Goal: Transaction & Acquisition: Purchase product/service

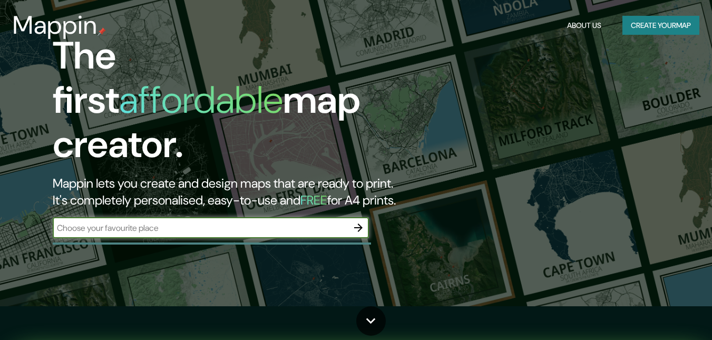
scroll to position [42, 0]
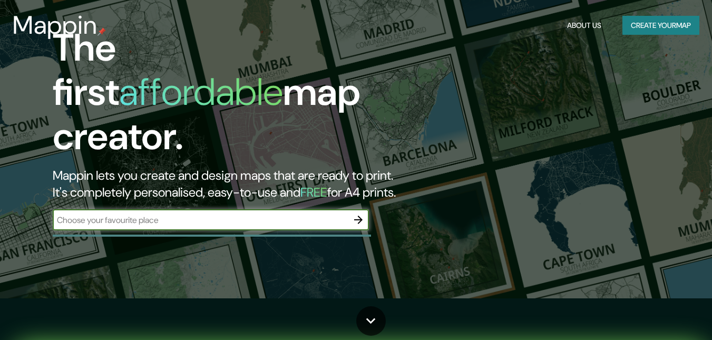
click at [196, 214] on input "text" at bounding box center [200, 220] width 295 height 12
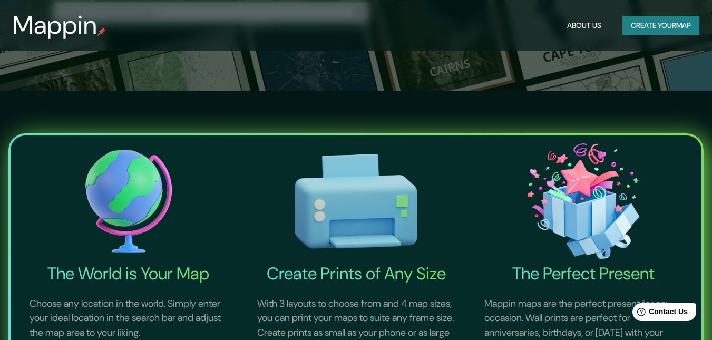
scroll to position [0, 0]
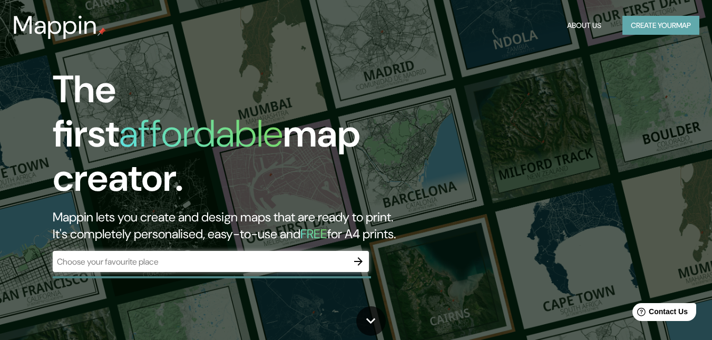
click at [667, 24] on button "Create your map" at bounding box center [660, 25] width 77 height 19
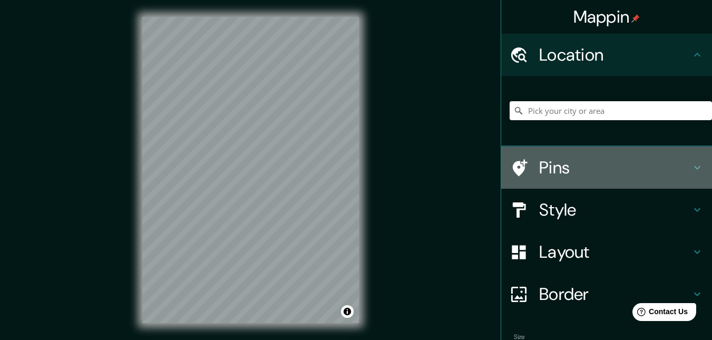
click at [591, 162] on h4 "Pins" at bounding box center [615, 167] width 152 height 21
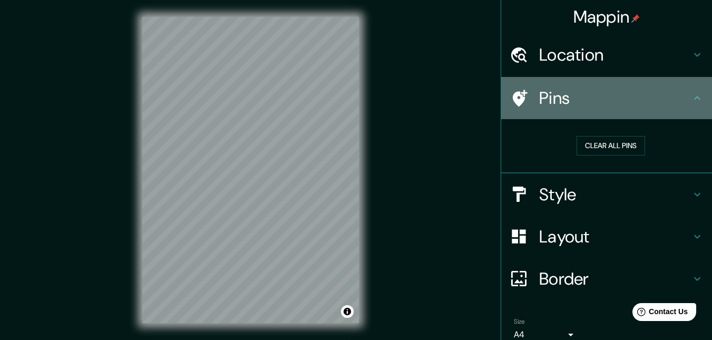
click at [641, 99] on h4 "Pins" at bounding box center [615, 97] width 152 height 21
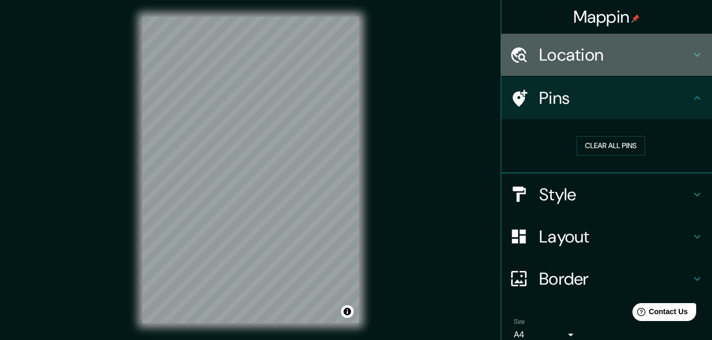
click at [646, 54] on h4 "Location" at bounding box center [615, 54] width 152 height 21
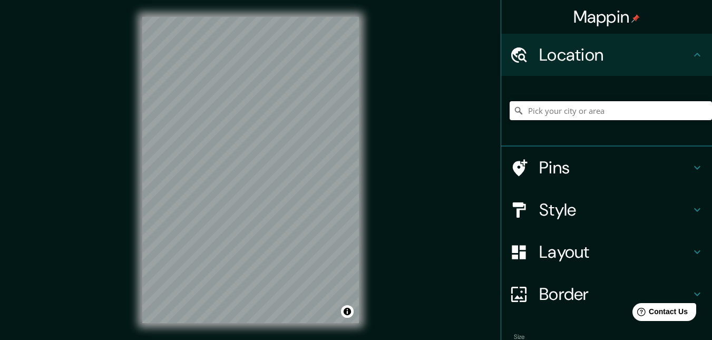
click at [586, 114] on input "Pick your city or area" at bounding box center [610, 110] width 202 height 19
click at [591, 111] on input "Pick your city or area" at bounding box center [610, 110] width 202 height 19
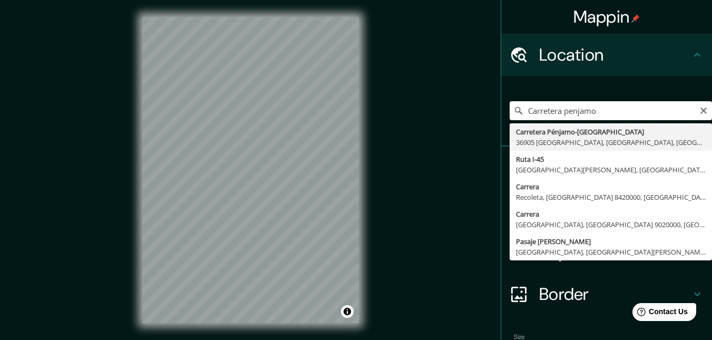
click at [596, 111] on input "Carretera penjamo" at bounding box center [610, 110] width 202 height 19
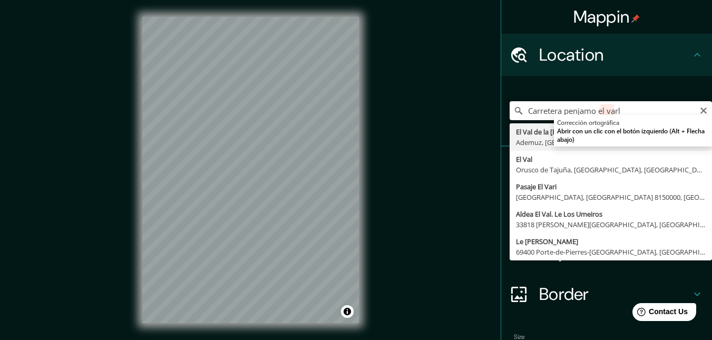
click at [628, 109] on input "Carretera penjamo el varl" at bounding box center [610, 110] width 202 height 19
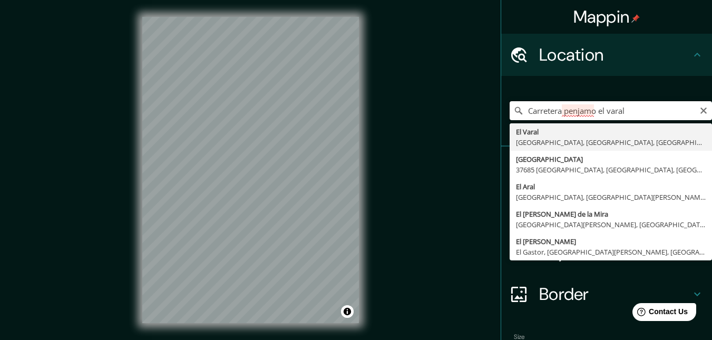
click at [564, 113] on input "Carretera penjamo el varal" at bounding box center [610, 110] width 202 height 19
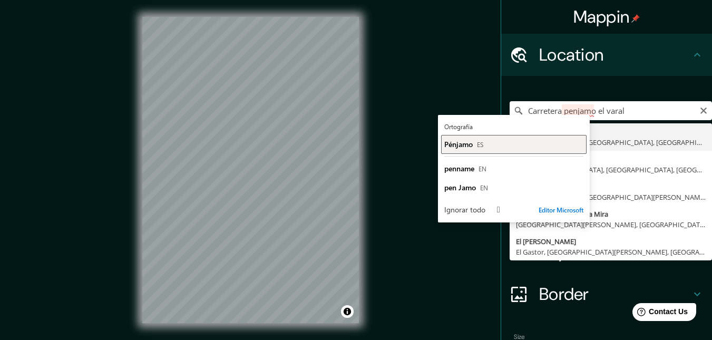
click at [545, 140] on div "Pénjamo ES" at bounding box center [513, 144] width 139 height 10
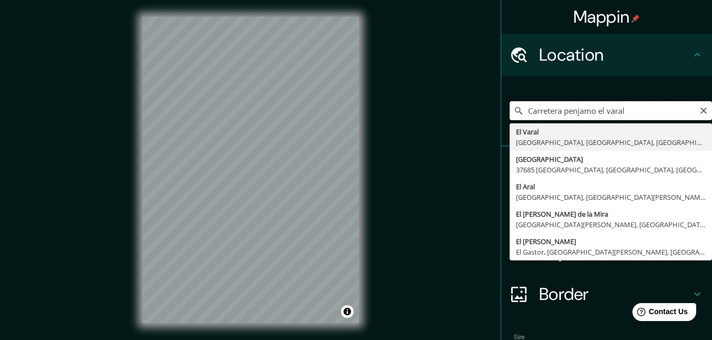
click at [618, 113] on input "Carretera penjamo el varal" at bounding box center [610, 110] width 202 height 19
click at [603, 113] on input "Carretera penjamo el varal" at bounding box center [610, 110] width 202 height 19
click at [641, 110] on input "Carretera Pénjamo el Varal" at bounding box center [610, 110] width 202 height 19
click at [655, 112] on input "Carretera Pénjamo el Varal 36987" at bounding box center [610, 110] width 202 height 19
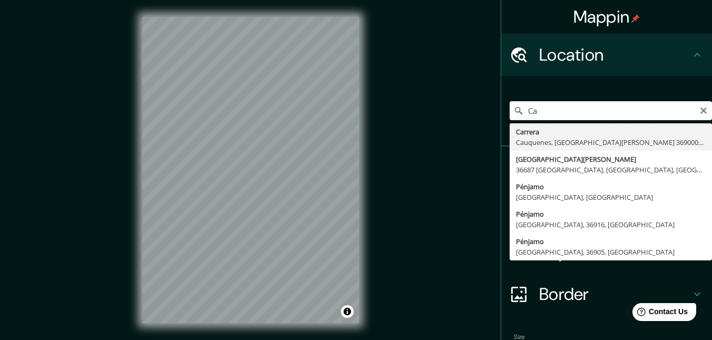
type input "C"
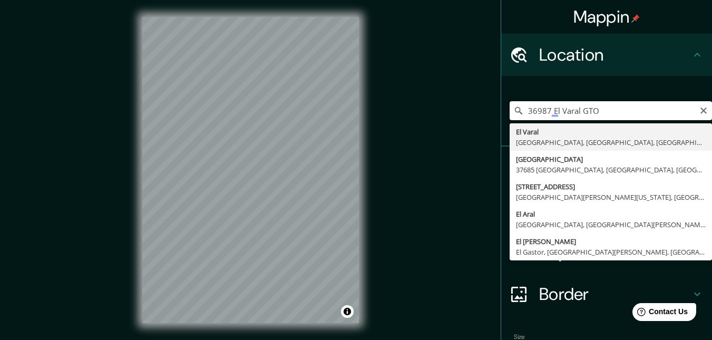
click at [613, 112] on input "36987 El Varal GTO" at bounding box center [610, 110] width 202 height 19
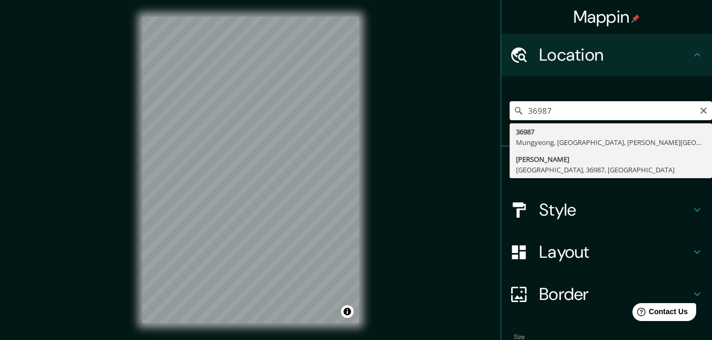
type input "[GEOGRAPHIC_DATA], [GEOGRAPHIC_DATA], 36987, [GEOGRAPHIC_DATA]"
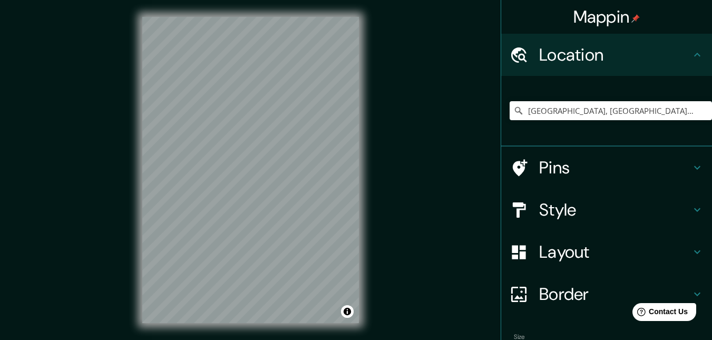
click at [529, 162] on div at bounding box center [523, 168] width 29 height 18
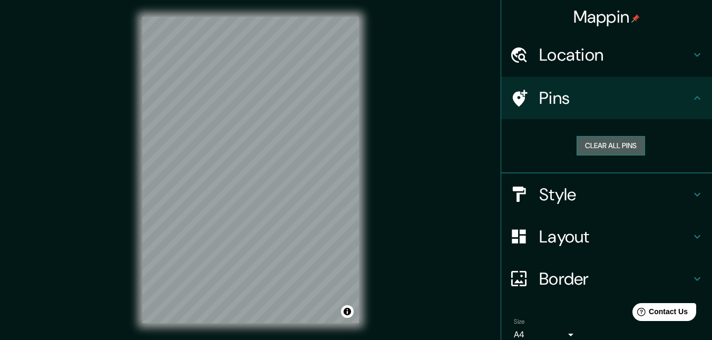
click at [613, 143] on button "Clear all pins" at bounding box center [610, 145] width 68 height 19
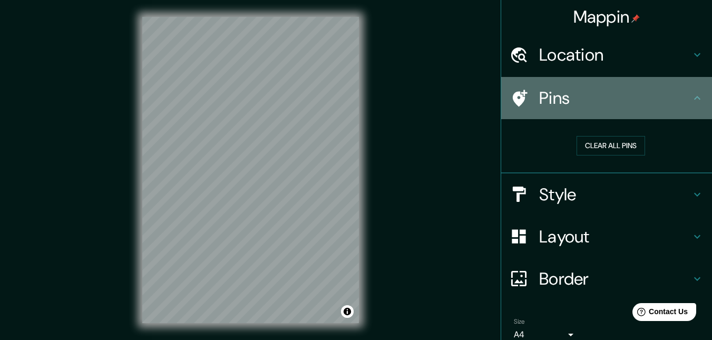
click at [621, 104] on h4 "Pins" at bounding box center [615, 97] width 152 height 21
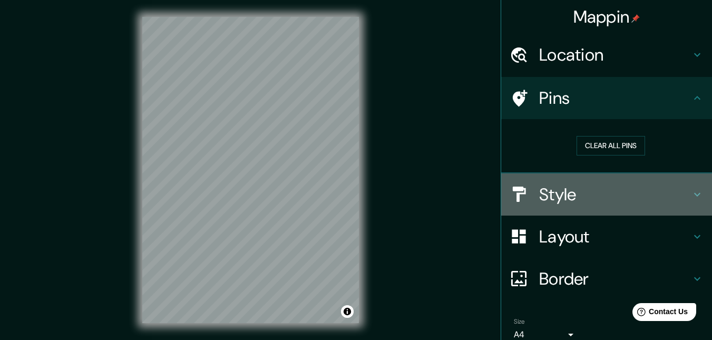
click at [578, 194] on h4 "Style" at bounding box center [615, 194] width 152 height 21
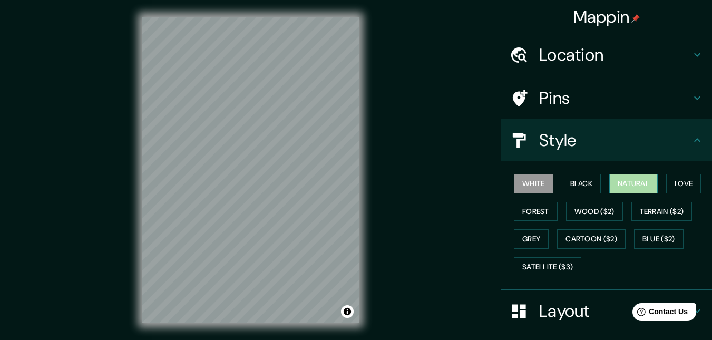
click at [627, 175] on button "Natural" at bounding box center [633, 183] width 48 height 19
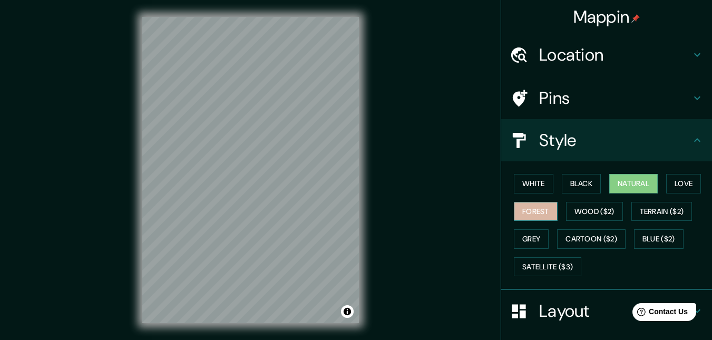
click at [535, 209] on button "Forest" at bounding box center [536, 211] width 44 height 19
click at [599, 135] on h4 "Style" at bounding box center [615, 140] width 152 height 21
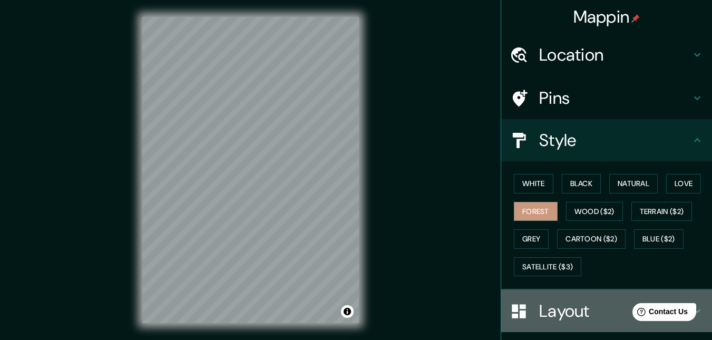
click at [539, 303] on h4 "Layout" at bounding box center [615, 310] width 152 height 21
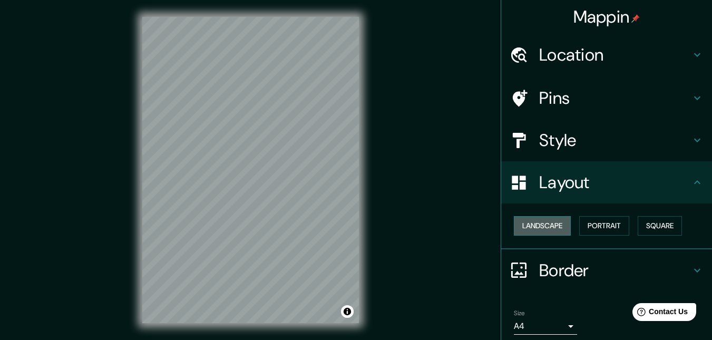
click at [544, 221] on button "Landscape" at bounding box center [542, 225] width 57 height 19
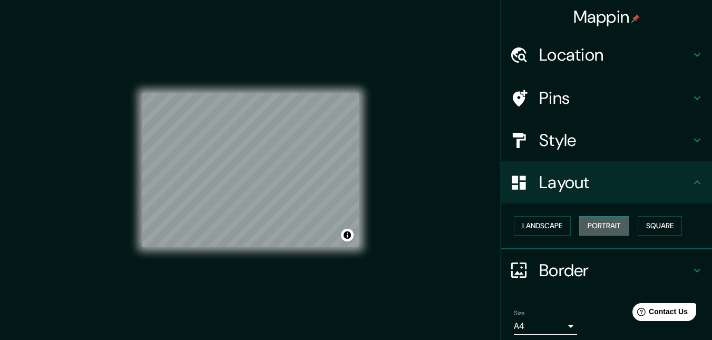
click at [582, 219] on button "Portrait" at bounding box center [604, 225] width 50 height 19
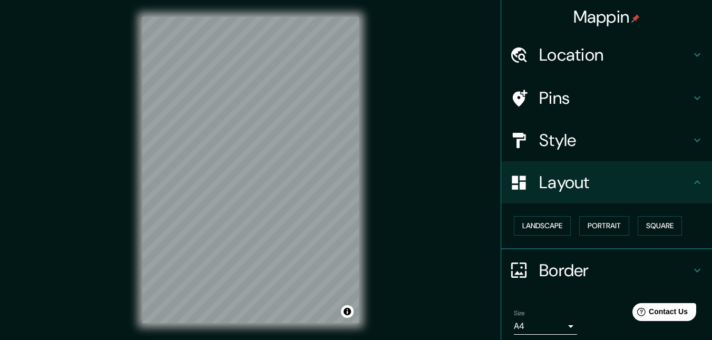
click at [628, 225] on div "Landscape [GEOGRAPHIC_DATA]" at bounding box center [610, 226] width 202 height 28
click at [647, 224] on button "Square" at bounding box center [659, 225] width 44 height 19
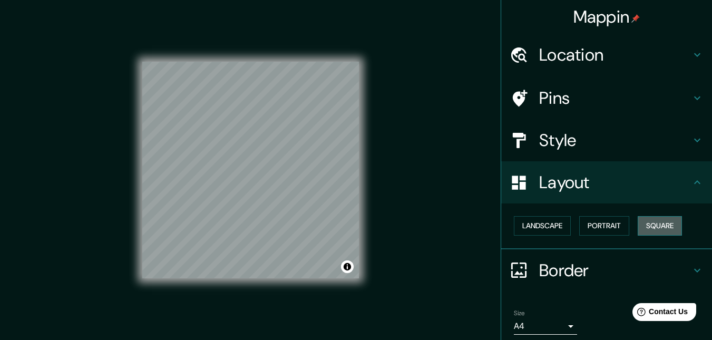
click at [647, 224] on button "Square" at bounding box center [659, 225] width 44 height 19
click at [614, 220] on button "Portrait" at bounding box center [604, 225] width 50 height 19
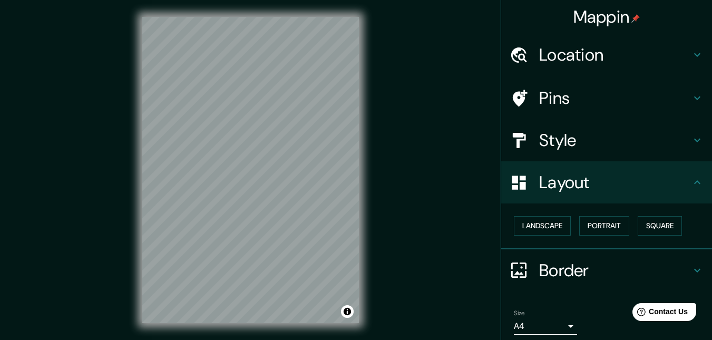
click at [579, 254] on div "Border" at bounding box center [606, 270] width 211 height 42
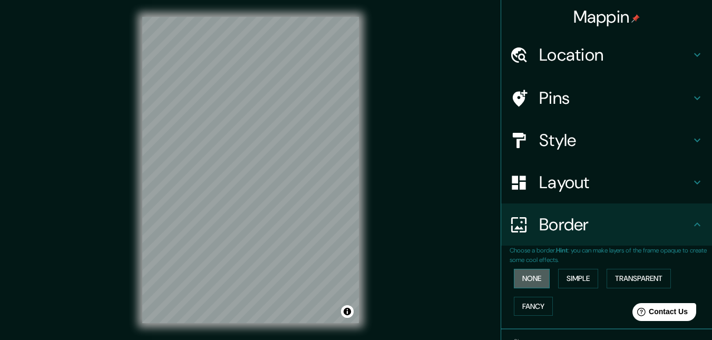
click at [517, 277] on button "None" at bounding box center [532, 278] width 36 height 19
click at [569, 277] on button "Simple" at bounding box center [578, 278] width 40 height 19
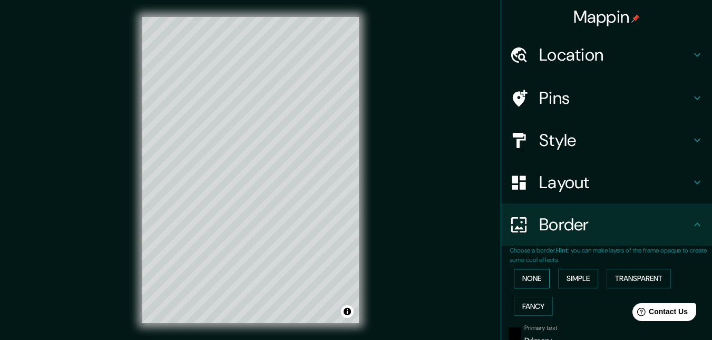
click at [527, 280] on button "None" at bounding box center [532, 278] width 36 height 19
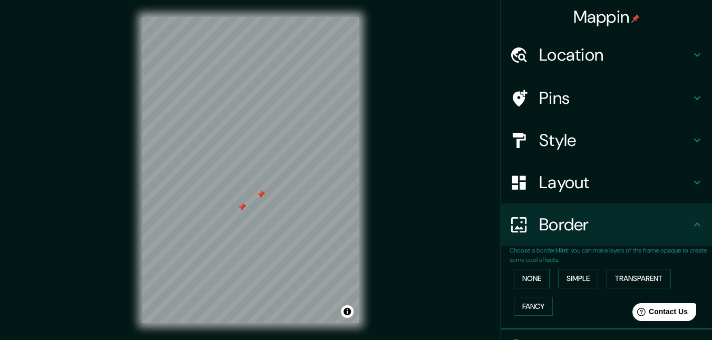
click at [238, 209] on div at bounding box center [242, 207] width 8 height 8
click at [269, 198] on div at bounding box center [267, 194] width 8 height 8
click at [265, 192] on div at bounding box center [267, 194] width 8 height 8
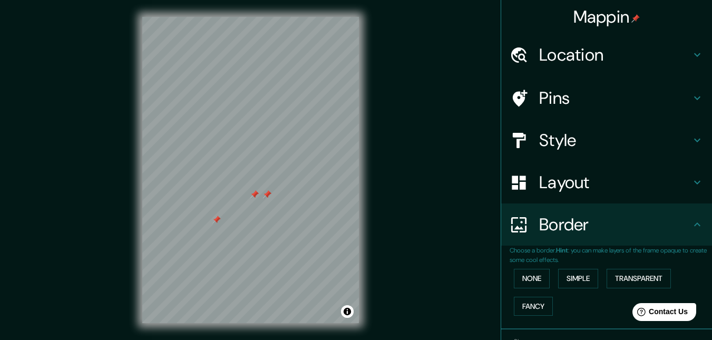
click at [265, 190] on div at bounding box center [267, 194] width 8 height 8
click at [251, 194] on div at bounding box center [254, 194] width 8 height 8
click at [252, 193] on div at bounding box center [254, 194] width 8 height 8
click at [218, 207] on div at bounding box center [219, 210] width 8 height 8
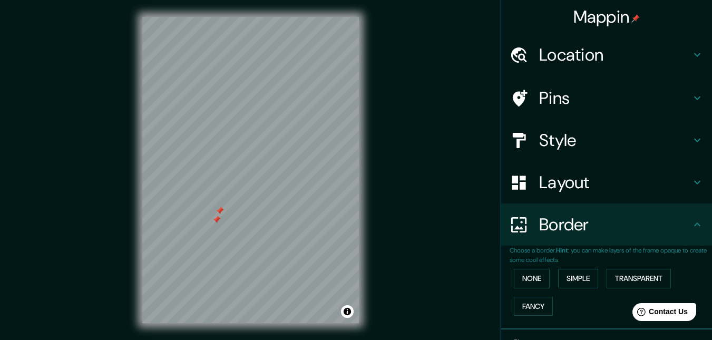
click at [218, 207] on div at bounding box center [219, 210] width 8 height 8
click at [215, 219] on div at bounding box center [216, 219] width 8 height 8
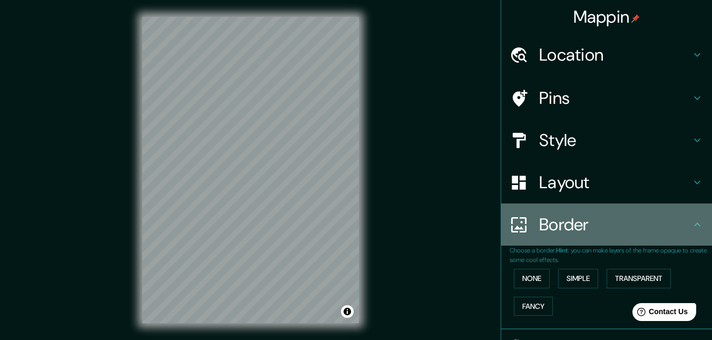
click at [539, 214] on h4 "Border" at bounding box center [615, 224] width 152 height 21
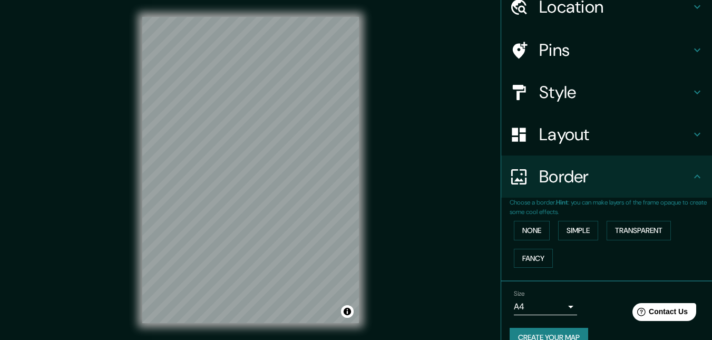
scroll to position [68, 0]
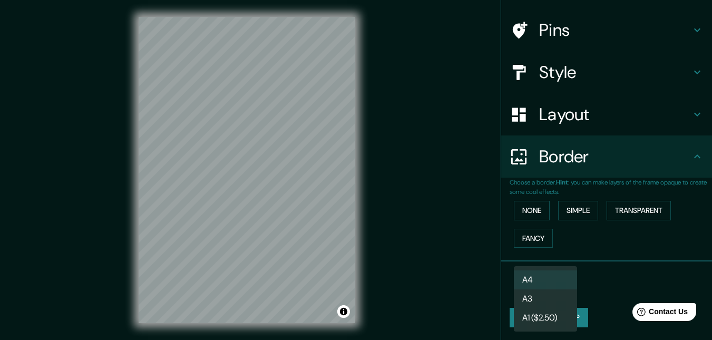
click at [549, 280] on body "Mappin Location [GEOGRAPHIC_DATA], [GEOGRAPHIC_DATA], [GEOGRAPHIC_DATA] Pins St…" at bounding box center [356, 170] width 712 height 340
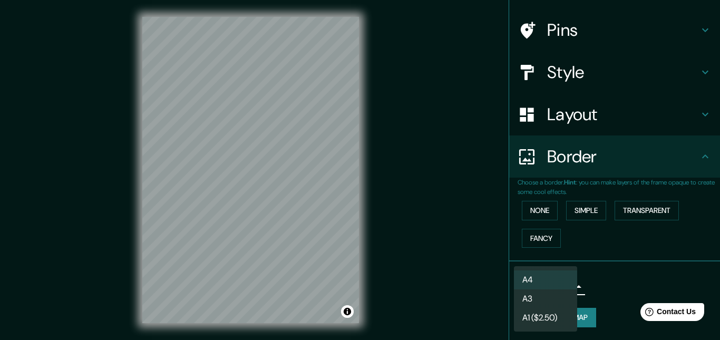
click at [594, 289] on div at bounding box center [360, 170] width 720 height 340
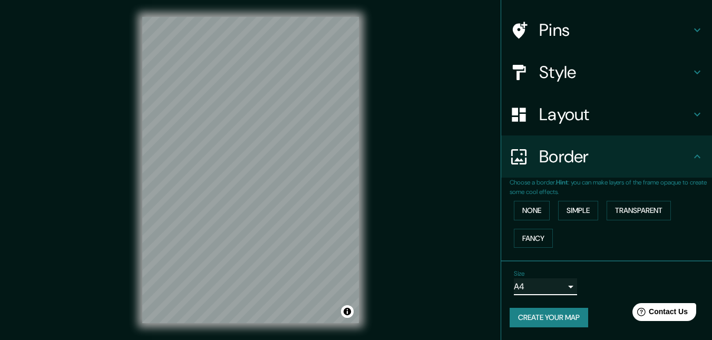
scroll to position [0, 0]
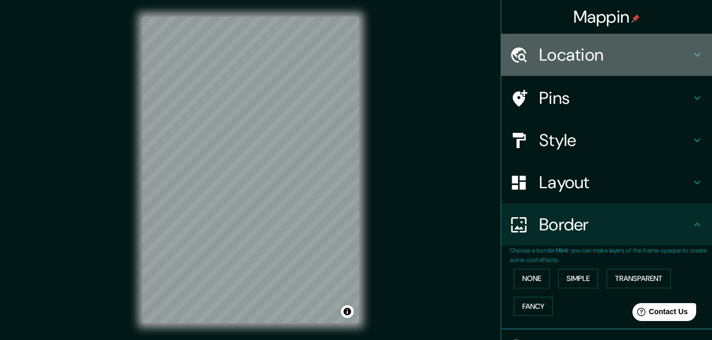
click at [632, 65] on div "Location" at bounding box center [606, 55] width 211 height 42
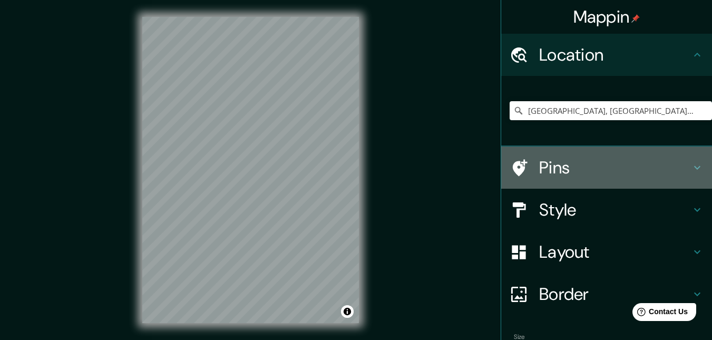
click at [567, 161] on h4 "Pins" at bounding box center [615, 167] width 152 height 21
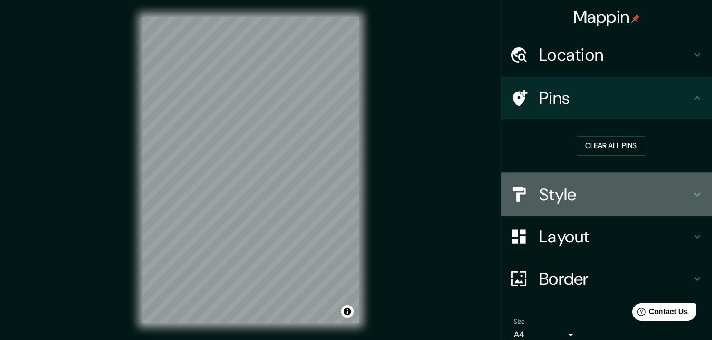
click at [554, 196] on h4 "Style" at bounding box center [615, 194] width 152 height 21
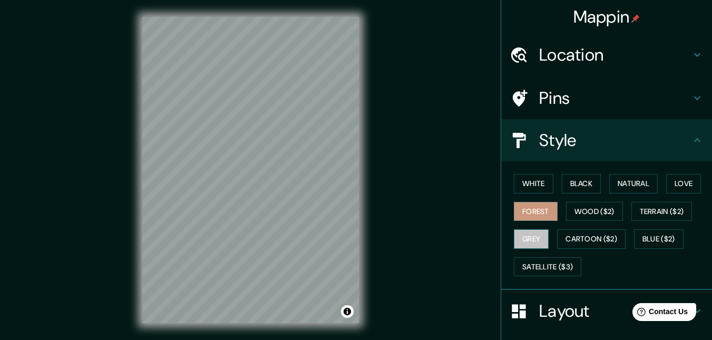
click at [524, 240] on button "Grey" at bounding box center [531, 238] width 35 height 19
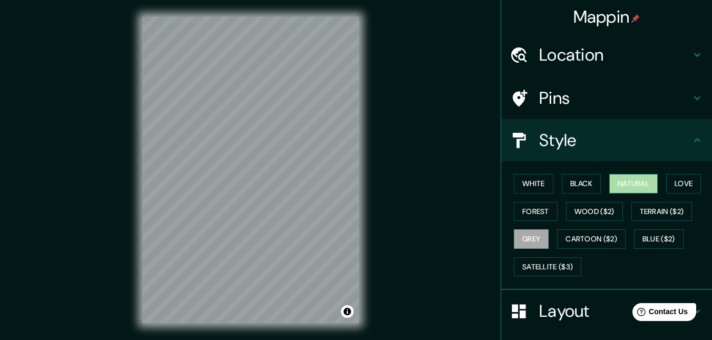
click at [645, 182] on button "Natural" at bounding box center [633, 183] width 48 height 19
click at [563, 183] on button "Black" at bounding box center [582, 183] width 40 height 19
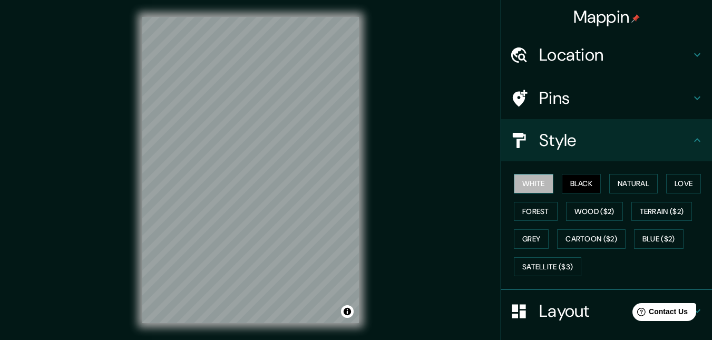
click at [528, 183] on button "White" at bounding box center [534, 183] width 40 height 19
click at [570, 178] on button "Black" at bounding box center [582, 183] width 40 height 19
click at [624, 178] on button "Natural" at bounding box center [633, 183] width 48 height 19
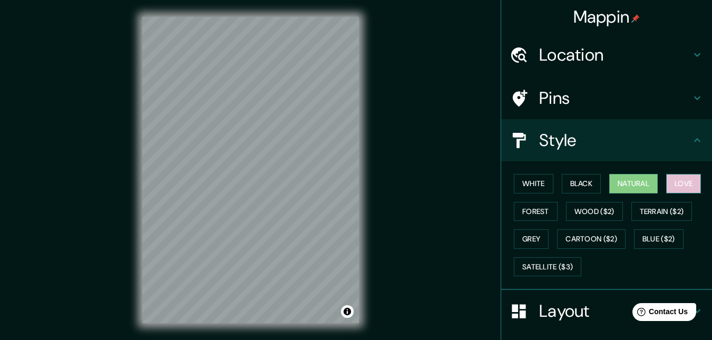
click at [666, 183] on button "Love" at bounding box center [683, 183] width 35 height 19
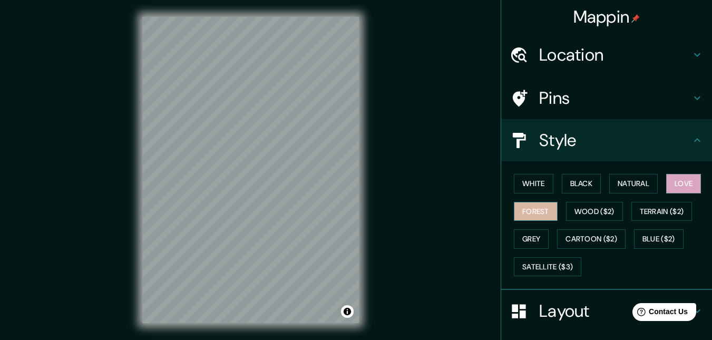
click at [526, 202] on button "Forest" at bounding box center [536, 211] width 44 height 19
click at [523, 242] on button "Grey" at bounding box center [531, 238] width 35 height 19
click at [526, 210] on button "Forest" at bounding box center [536, 211] width 44 height 19
click at [351, 315] on button "Toggle attribution" at bounding box center [347, 311] width 13 height 13
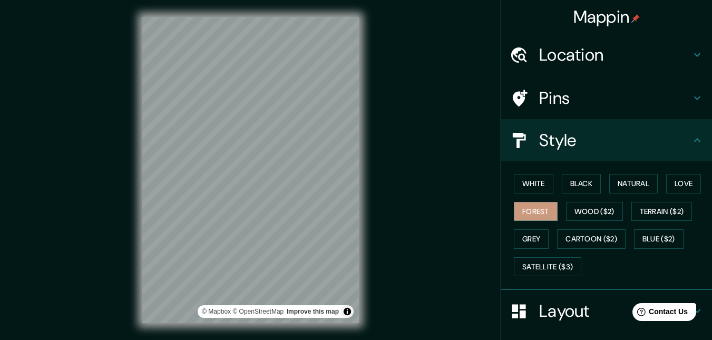
click at [382, 290] on div "Mappin Location [GEOGRAPHIC_DATA], [GEOGRAPHIC_DATA], [GEOGRAPHIC_DATA] Pins St…" at bounding box center [356, 178] width 712 height 357
click at [351, 309] on button "Toggle attribution" at bounding box center [347, 311] width 13 height 13
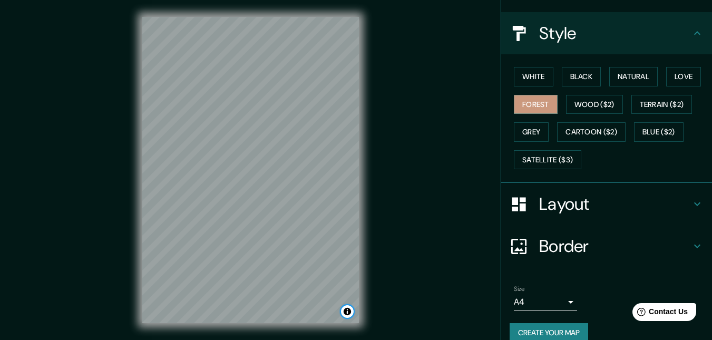
scroll to position [122, 0]
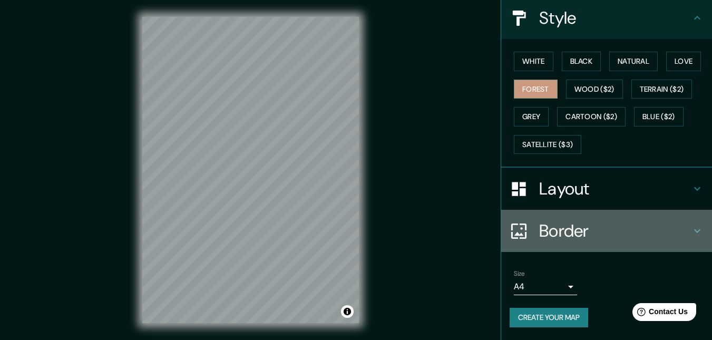
click at [664, 230] on h4 "Border" at bounding box center [615, 230] width 152 height 21
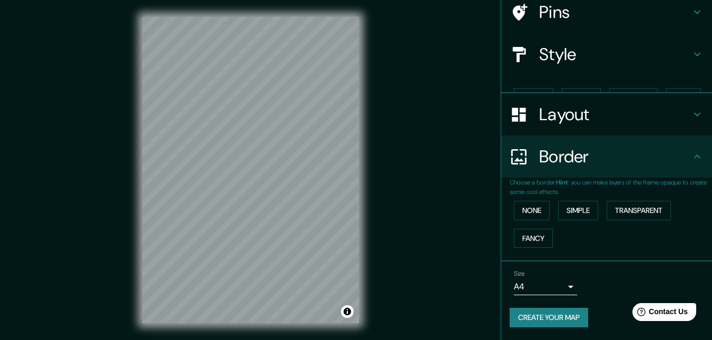
scroll to position [68, 0]
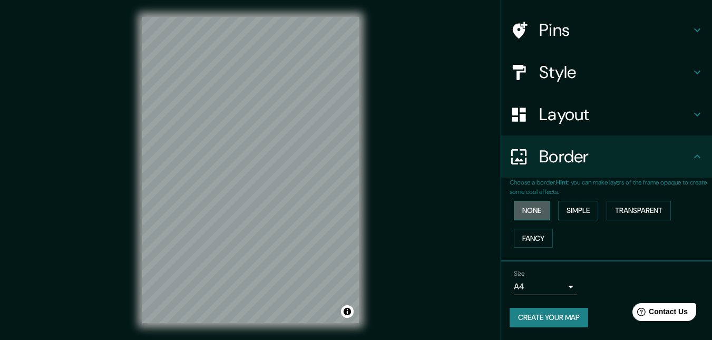
click at [526, 209] on button "None" at bounding box center [532, 210] width 36 height 19
click at [529, 205] on button "None" at bounding box center [532, 210] width 36 height 19
click at [569, 205] on button "Simple" at bounding box center [578, 210] width 40 height 19
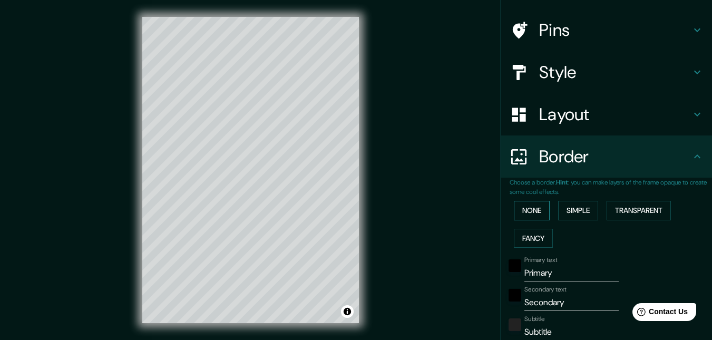
click at [520, 211] on button "None" at bounding box center [532, 210] width 36 height 19
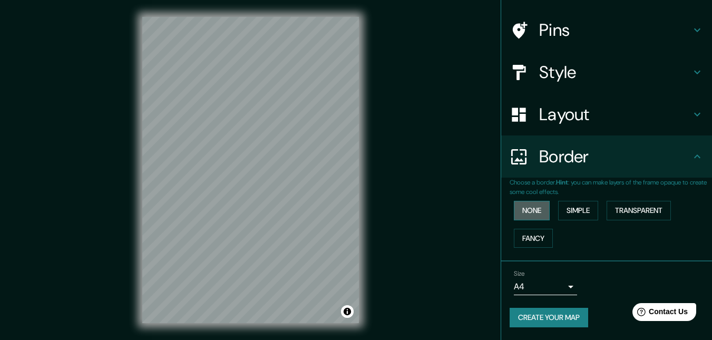
click at [520, 211] on button "None" at bounding box center [532, 210] width 36 height 19
drag, startPoint x: 520, startPoint y: 211, endPoint x: 579, endPoint y: 212, distance: 59.0
click at [579, 212] on div "None Simple Transparent Fancy" at bounding box center [610, 223] width 202 height 55
click at [579, 212] on button "Simple" at bounding box center [578, 210] width 40 height 19
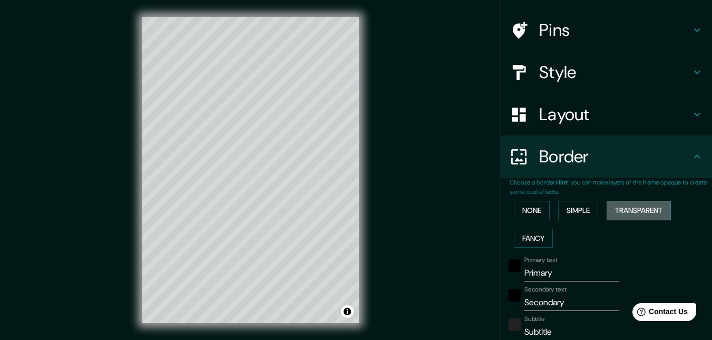
click at [621, 203] on button "Transparent" at bounding box center [638, 210] width 64 height 19
click at [572, 206] on button "Simple" at bounding box center [578, 210] width 40 height 19
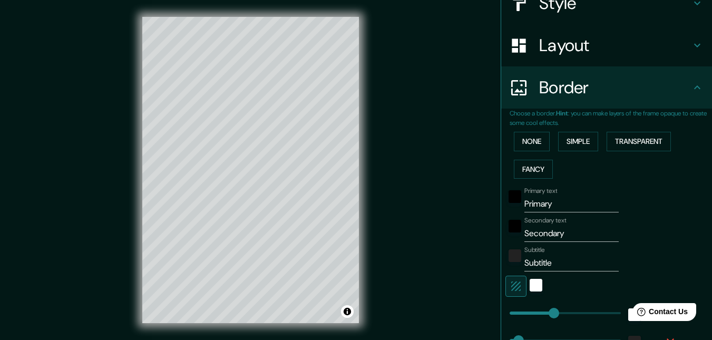
scroll to position [141, 0]
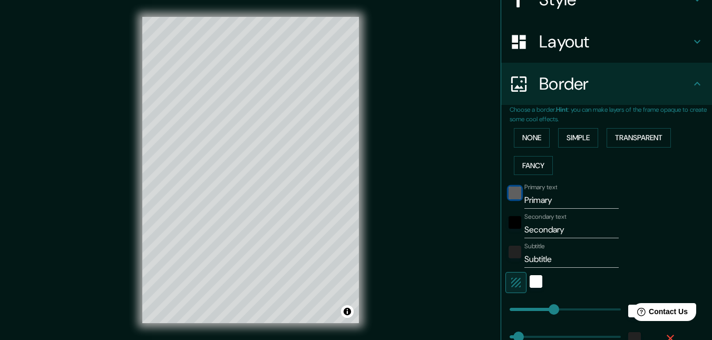
click at [508, 198] on div "black" at bounding box center [514, 192] width 13 height 13
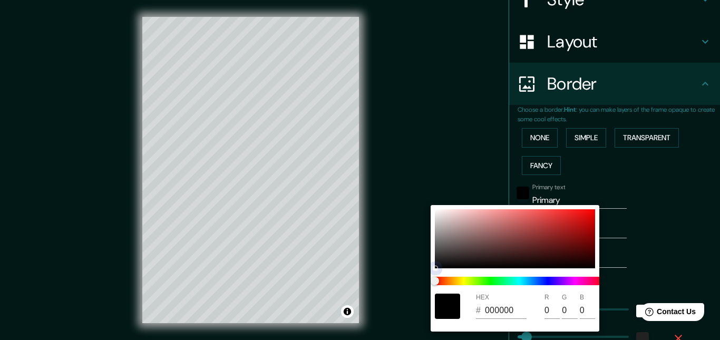
click at [539, 247] on div at bounding box center [515, 238] width 160 height 59
type input "164"
type input "33"
type input "5A1F1F"
type input "90"
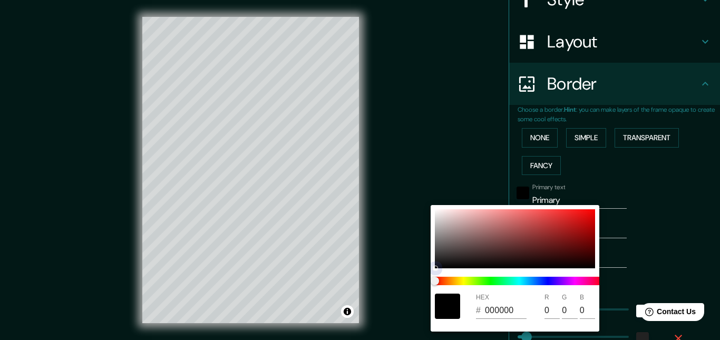
type input "31"
click at [552, 238] on div at bounding box center [515, 238] width 160 height 59
type input "164"
type input "33"
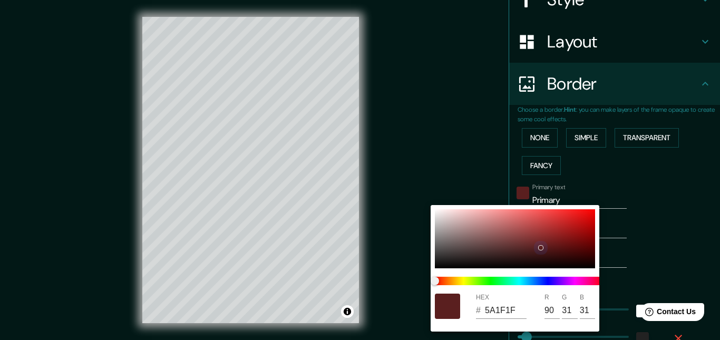
type input "812222"
type input "129"
type input "34"
type input "164"
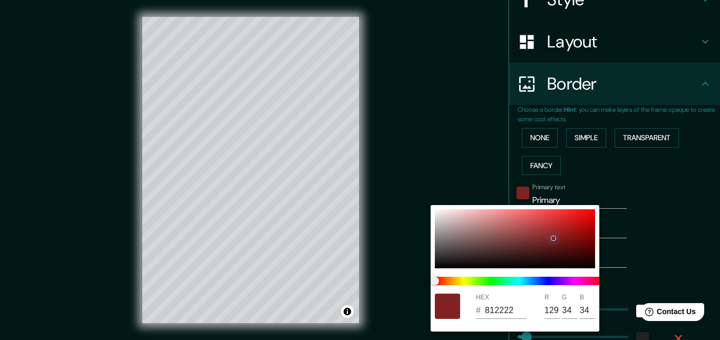
type input "33"
type input "9C2222"
type input "156"
drag, startPoint x: 552, startPoint y: 238, endPoint x: 528, endPoint y: 239, distance: 23.7
click at [551, 239] on div at bounding box center [553, 238] width 4 height 4
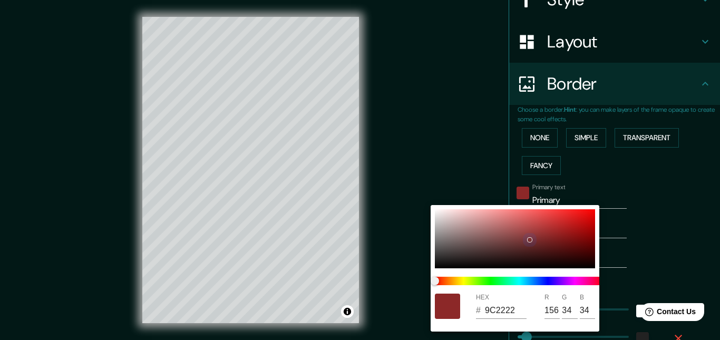
type input "164"
type input "33"
type input "7E3434"
type input "126"
type input "52"
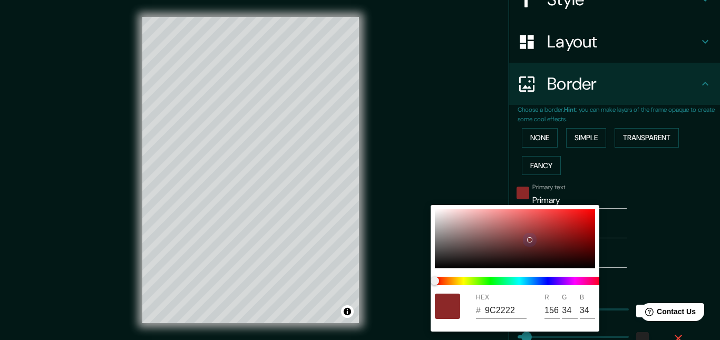
type input "52"
click at [648, 211] on div at bounding box center [360, 170] width 720 height 340
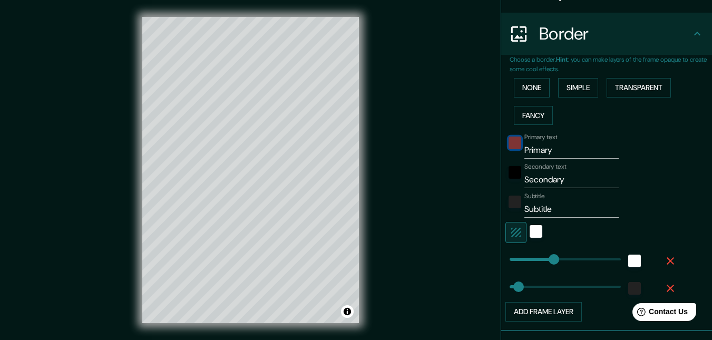
scroll to position [193, 0]
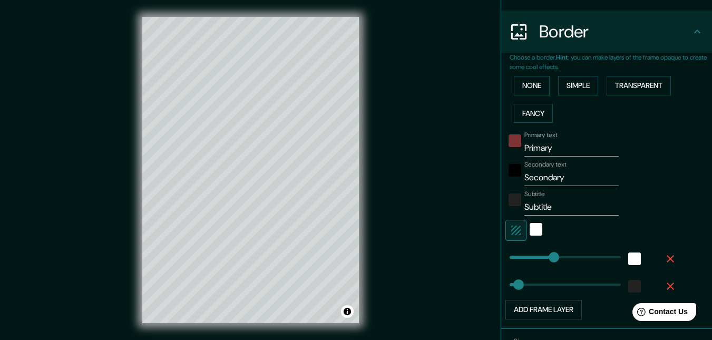
click at [705, 238] on div "Mappin Location [GEOGRAPHIC_DATA], [GEOGRAPHIC_DATA], [GEOGRAPHIC_DATA] Pins St…" at bounding box center [605, 170] width 211 height 340
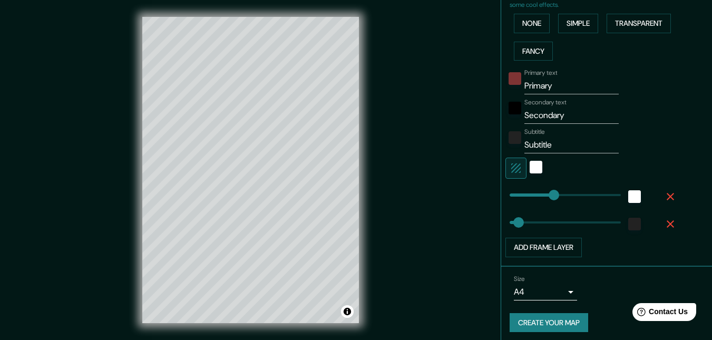
scroll to position [260, 0]
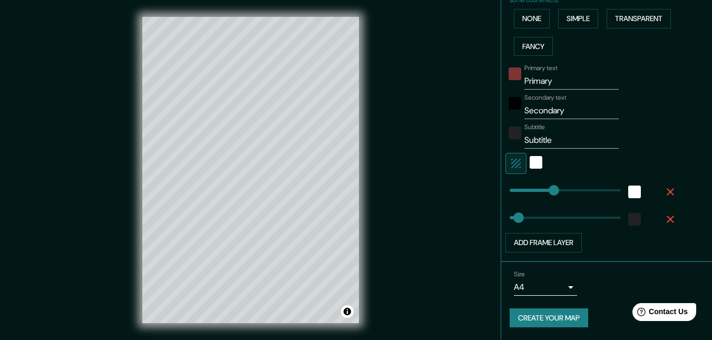
type input "226"
type input "33"
type input "411"
drag, startPoint x: 513, startPoint y: 215, endPoint x: 661, endPoint y: 213, distance: 148.0
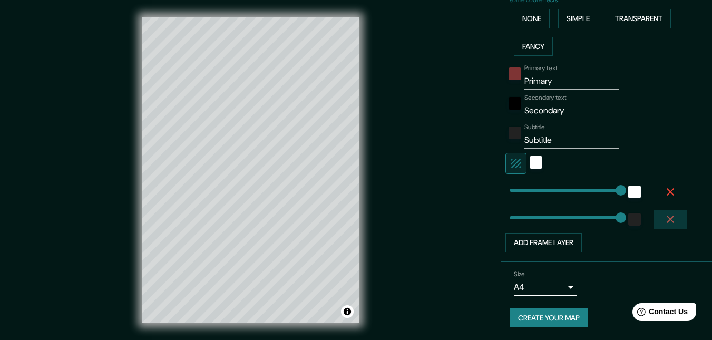
click at [667, 217] on icon "button" at bounding box center [670, 219] width 13 height 13
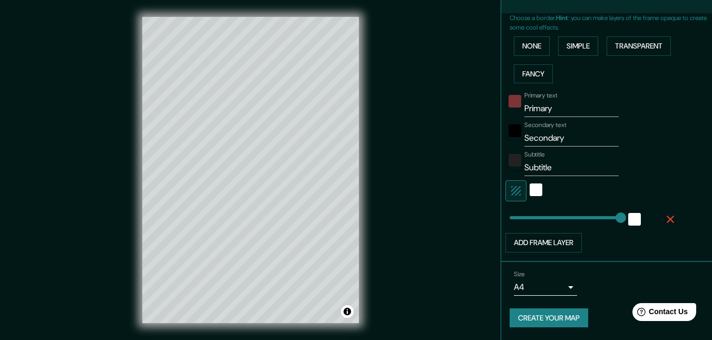
scroll to position [232, 0]
click at [664, 214] on icon "button" at bounding box center [670, 219] width 13 height 13
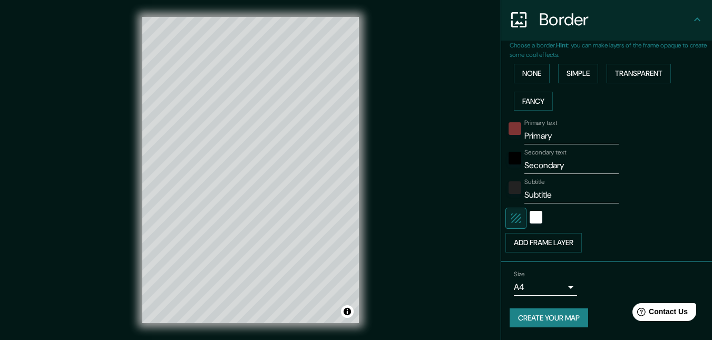
scroll to position [205, 0]
click at [650, 73] on button "Transparent" at bounding box center [638, 73] width 64 height 19
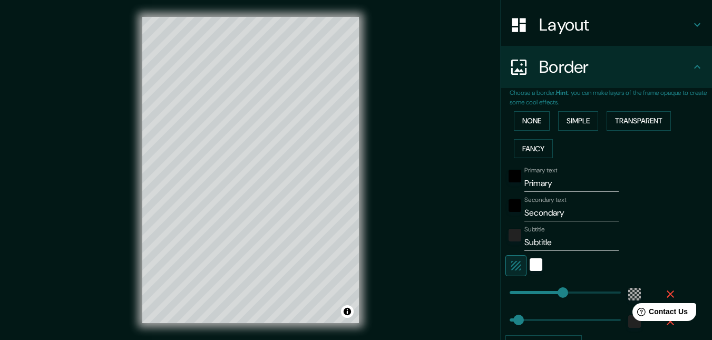
scroll to position [82, 0]
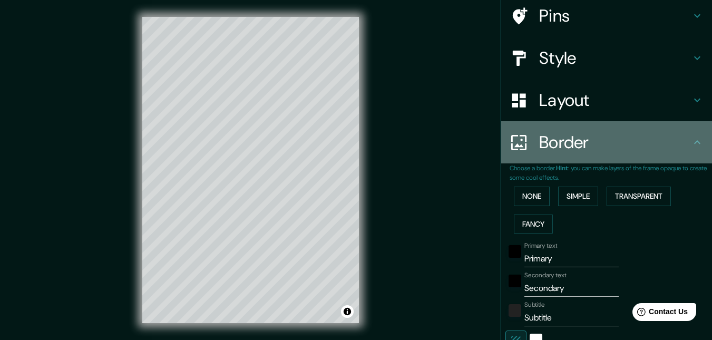
click at [656, 140] on h4 "Border" at bounding box center [615, 142] width 152 height 21
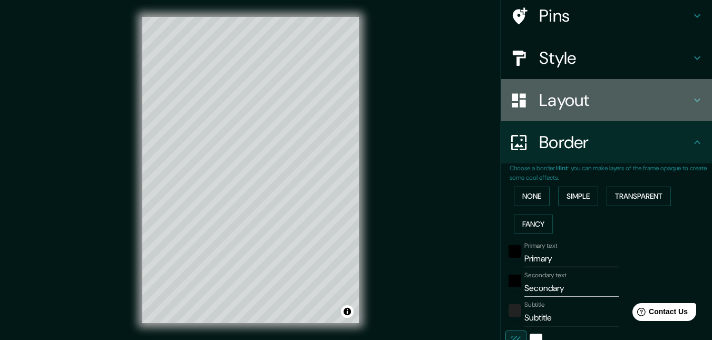
click at [661, 112] on div "Layout" at bounding box center [606, 100] width 211 height 42
type input "197"
type input "33"
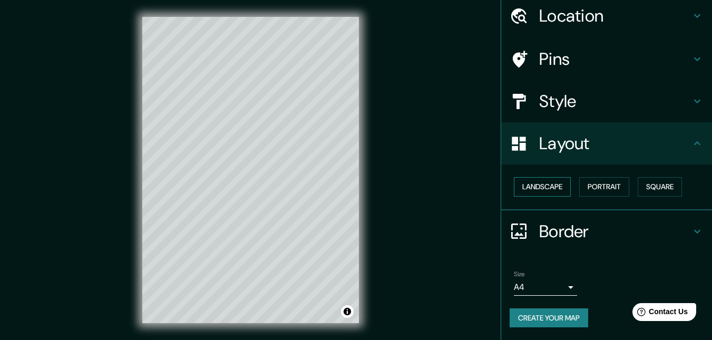
scroll to position [39, 0]
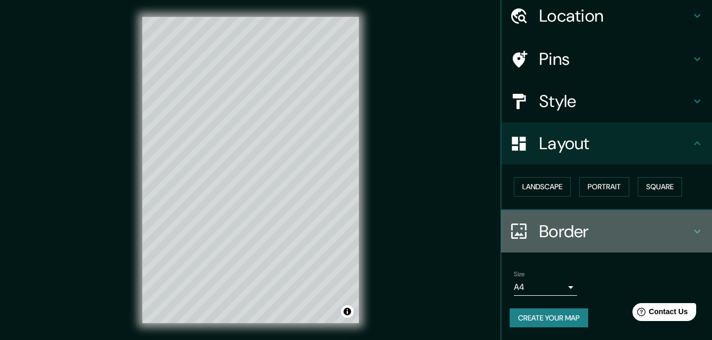
click at [560, 219] on div "Border" at bounding box center [606, 231] width 211 height 42
type input "197"
type input "33"
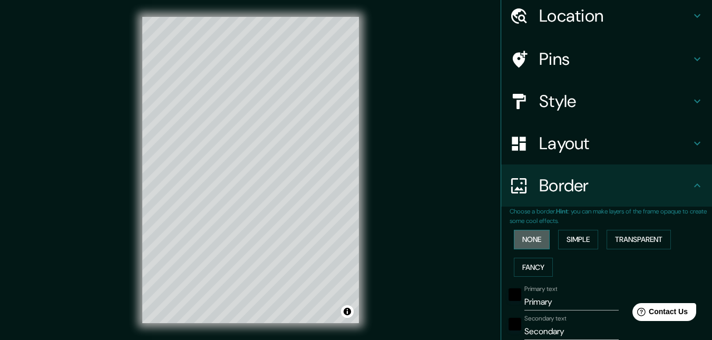
click at [528, 231] on button "None" at bounding box center [532, 239] width 36 height 19
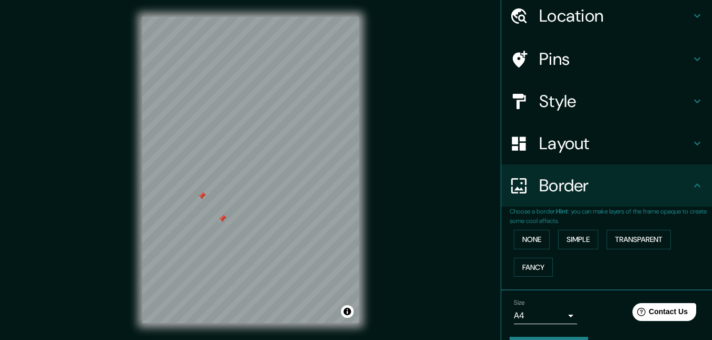
click at [219, 220] on div at bounding box center [222, 218] width 8 height 8
click at [205, 196] on div at bounding box center [206, 196] width 8 height 8
click at [201, 195] on div at bounding box center [202, 196] width 8 height 8
click at [210, 17] on div at bounding box center [250, 17] width 217 height 0
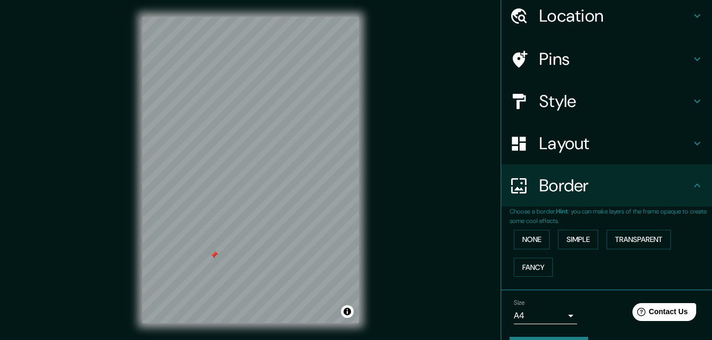
click at [213, 257] on div at bounding box center [214, 255] width 8 height 8
click at [242, 219] on div at bounding box center [242, 219] width 8 height 8
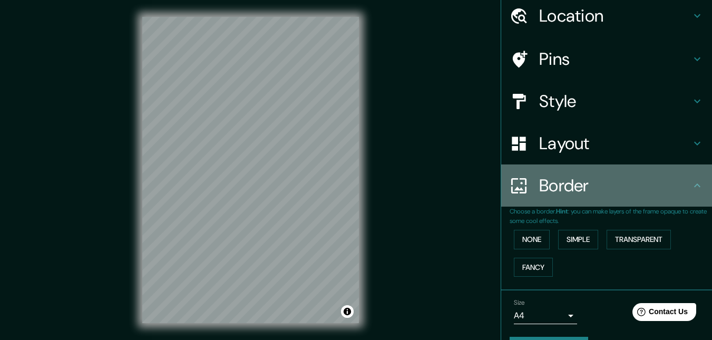
click at [574, 186] on h4 "Border" at bounding box center [615, 185] width 152 height 21
click at [640, 179] on h4 "Border" at bounding box center [615, 185] width 152 height 21
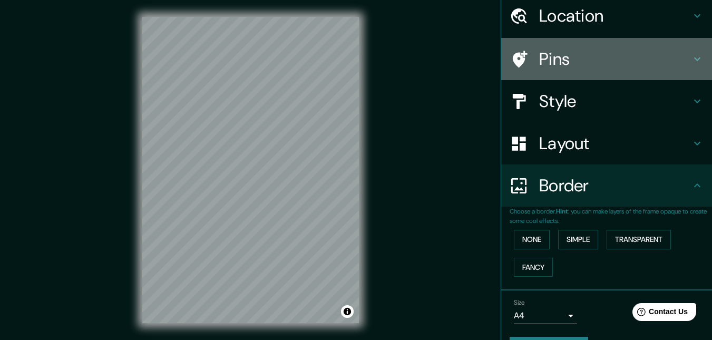
click at [631, 56] on h4 "Pins" at bounding box center [615, 58] width 152 height 21
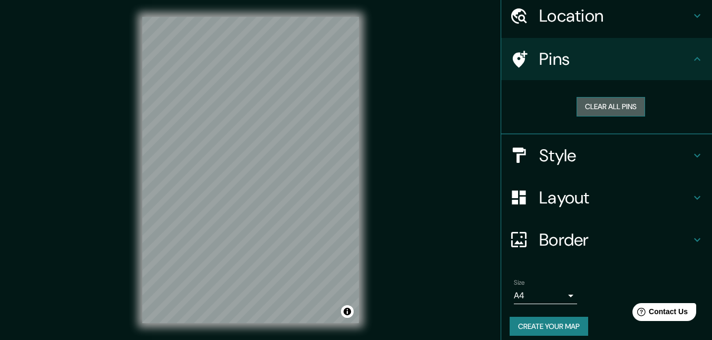
click at [605, 104] on button "Clear all pins" at bounding box center [610, 106] width 68 height 19
click at [283, 248] on div at bounding box center [285, 245] width 8 height 8
click at [286, 243] on div at bounding box center [285, 245] width 8 height 8
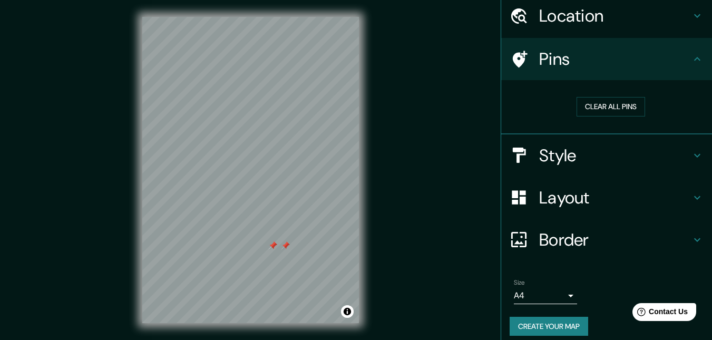
click at [273, 243] on div at bounding box center [273, 245] width 8 height 8
click at [275, 239] on div at bounding box center [277, 238] width 8 height 8
click at [293, 253] on div at bounding box center [294, 252] width 8 height 8
click at [277, 241] on div at bounding box center [277, 238] width 8 height 8
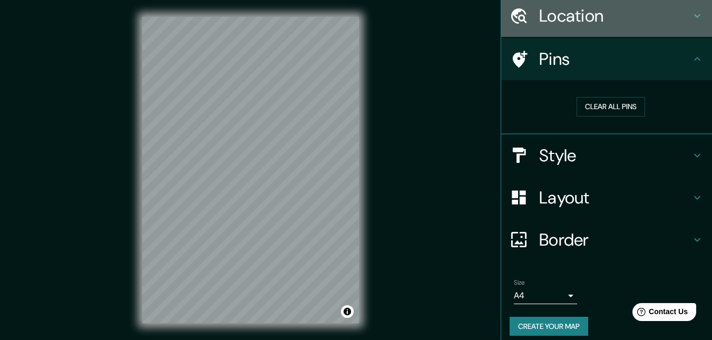
click at [654, 13] on h4 "Location" at bounding box center [615, 15] width 152 height 21
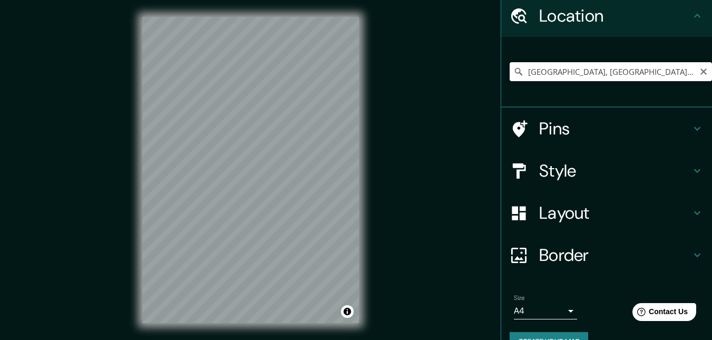
click at [674, 63] on input "[GEOGRAPHIC_DATA], [GEOGRAPHIC_DATA], 36987, [GEOGRAPHIC_DATA]" at bounding box center [610, 71] width 202 height 19
click at [700, 73] on icon "Clear" at bounding box center [703, 71] width 6 height 6
click at [628, 68] on input "Pick your city or area" at bounding box center [610, 71] width 202 height 19
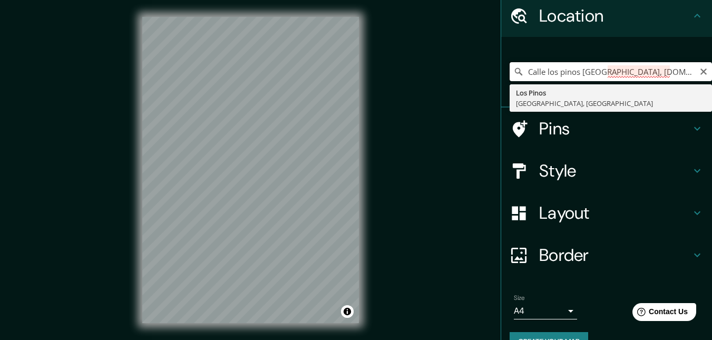
click at [665, 66] on input "Calle los pinos [GEOGRAPHIC_DATA], [DOMAIN_NAME]" at bounding box center [610, 71] width 202 height 19
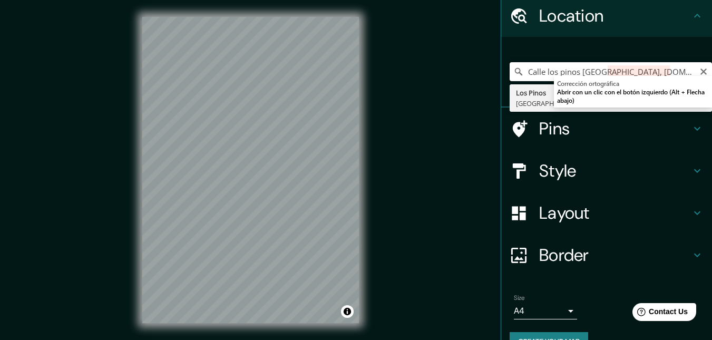
click at [662, 74] on input "Calle los pinos [GEOGRAPHIC_DATA], [DOMAIN_NAME]" at bounding box center [610, 71] width 202 height 19
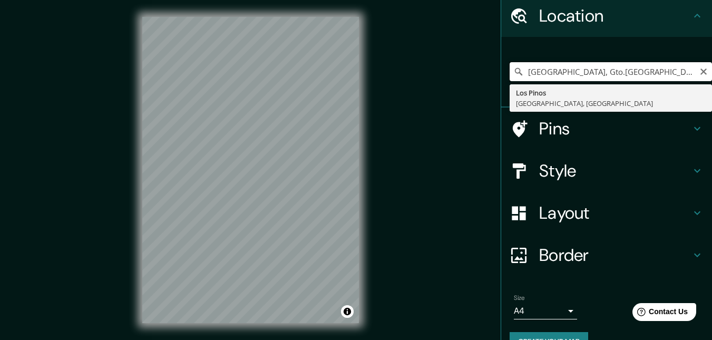
click at [644, 72] on input "[GEOGRAPHIC_DATA], Gto.[GEOGRAPHIC_DATA]" at bounding box center [610, 71] width 202 height 19
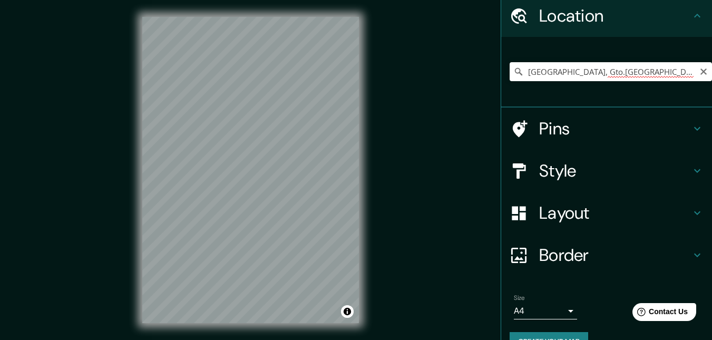
click at [674, 61] on div "[GEOGRAPHIC_DATA] [GEOGRAPHIC_DATA], Gto.[GEOGRAPHIC_DATA] [GEOGRAPHIC_DATA], […" at bounding box center [610, 71] width 202 height 53
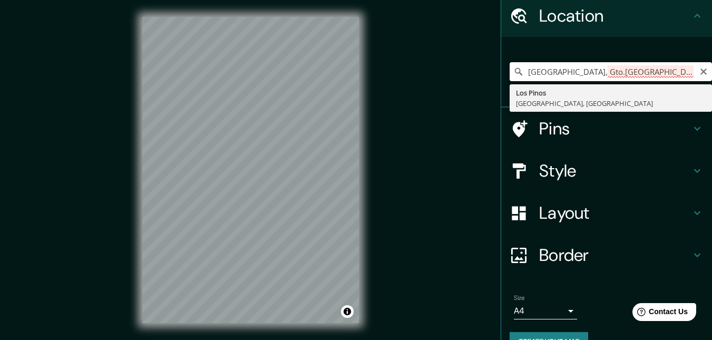
click at [644, 73] on input "[GEOGRAPHIC_DATA], Gto.[GEOGRAPHIC_DATA]" at bounding box center [610, 71] width 202 height 19
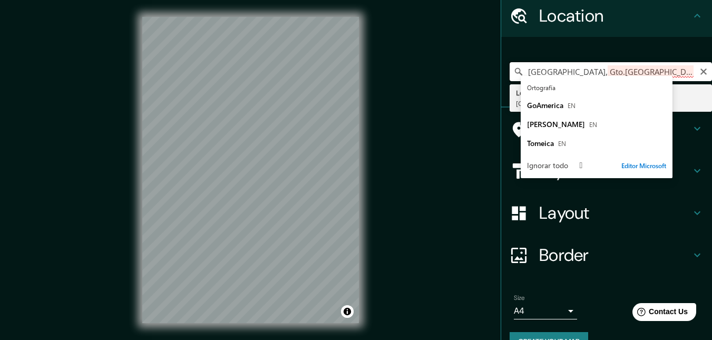
click at [657, 72] on input "[GEOGRAPHIC_DATA], Gto.[GEOGRAPHIC_DATA]" at bounding box center [610, 71] width 202 height 19
drag, startPoint x: 657, startPoint y: 72, endPoint x: 643, endPoint y: 72, distance: 13.7
click at [643, 72] on input "[GEOGRAPHIC_DATA], Gto.[GEOGRAPHIC_DATA]" at bounding box center [610, 71] width 202 height 19
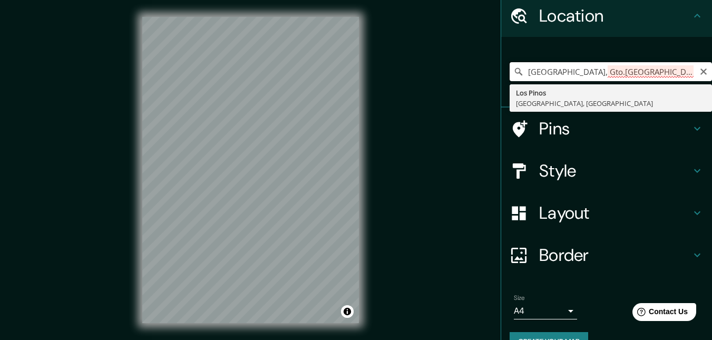
click at [676, 66] on input "[GEOGRAPHIC_DATA], Gto.[GEOGRAPHIC_DATA]" at bounding box center [610, 71] width 202 height 19
click at [675, 68] on input "[GEOGRAPHIC_DATA], Gto.[GEOGRAPHIC_DATA]" at bounding box center [610, 71] width 202 height 19
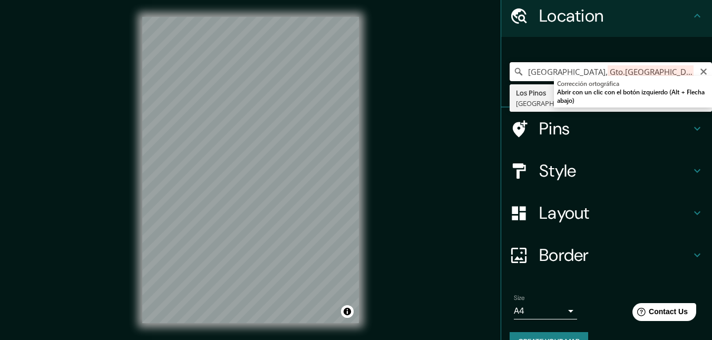
click at [675, 68] on input "[GEOGRAPHIC_DATA], Gto.[GEOGRAPHIC_DATA]" at bounding box center [610, 71] width 202 height 19
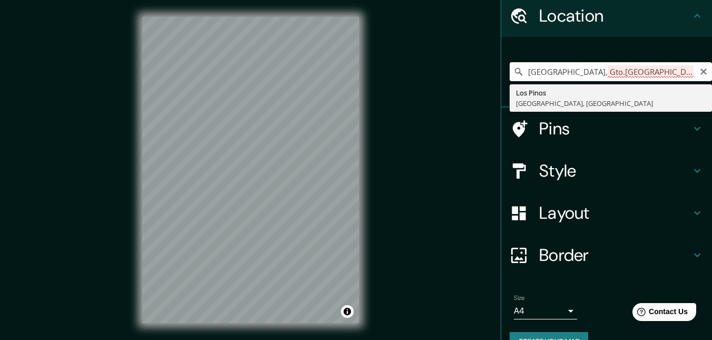
drag, startPoint x: 675, startPoint y: 68, endPoint x: 671, endPoint y: 72, distance: 5.6
click at [671, 72] on input "[GEOGRAPHIC_DATA], Gto.[GEOGRAPHIC_DATA]" at bounding box center [610, 71] width 202 height 19
click at [678, 72] on input "[GEOGRAPHIC_DATA], Gto.[GEOGRAPHIC_DATA]" at bounding box center [610, 71] width 202 height 19
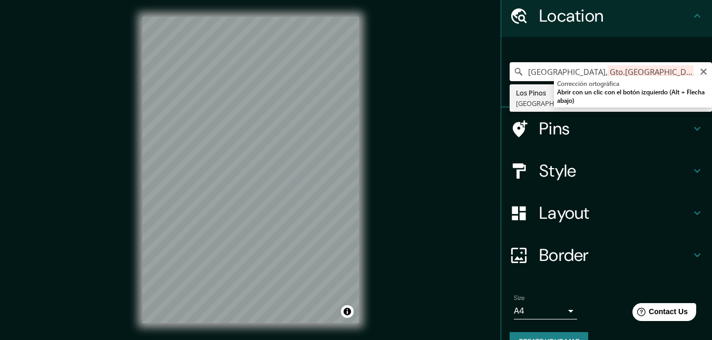
click at [672, 74] on input "[GEOGRAPHIC_DATA], Gto.[GEOGRAPHIC_DATA]" at bounding box center [610, 71] width 202 height 19
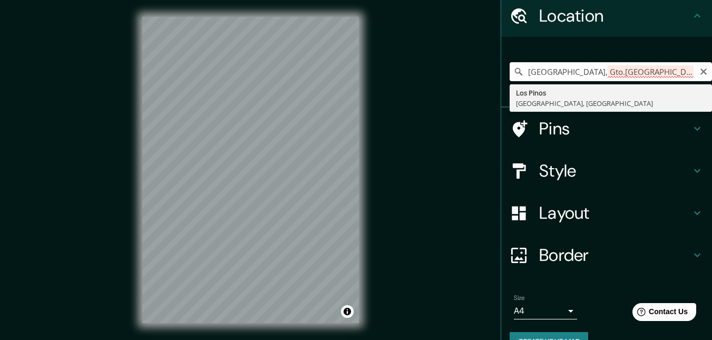
click at [672, 74] on input "[GEOGRAPHIC_DATA], Gto.[GEOGRAPHIC_DATA]" at bounding box center [610, 71] width 202 height 19
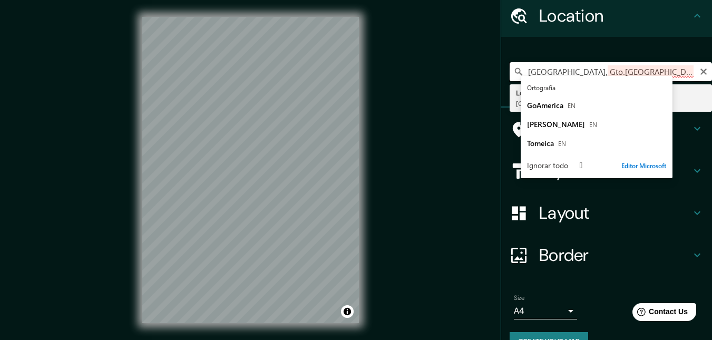
drag, startPoint x: 672, startPoint y: 74, endPoint x: 651, endPoint y: 47, distance: 34.2
click at [651, 47] on div "[GEOGRAPHIC_DATA] [GEOGRAPHIC_DATA], Gto.[GEOGRAPHIC_DATA] [GEOGRAPHIC_DATA], […" at bounding box center [610, 71] width 202 height 53
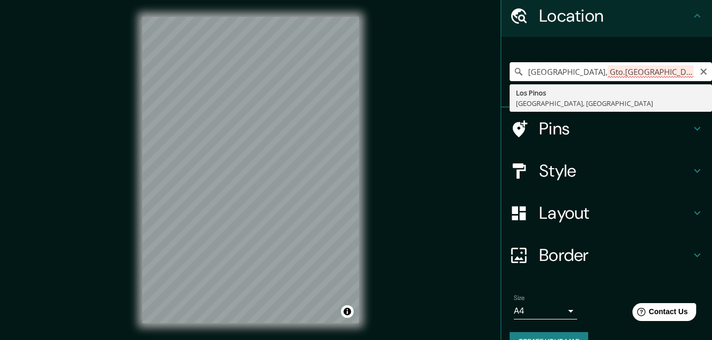
click at [644, 73] on input "[GEOGRAPHIC_DATA], Gto.[GEOGRAPHIC_DATA]" at bounding box center [610, 71] width 202 height 19
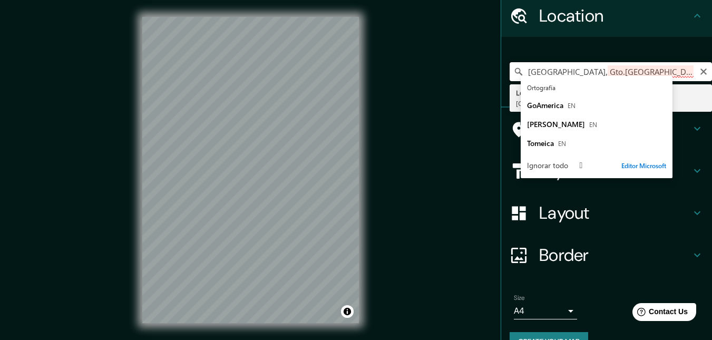
click at [645, 73] on input "[GEOGRAPHIC_DATA], Gto.[GEOGRAPHIC_DATA]" at bounding box center [610, 71] width 202 height 19
type input "[GEOGRAPHIC_DATA], Gto. [GEOGRAPHIC_DATA]"
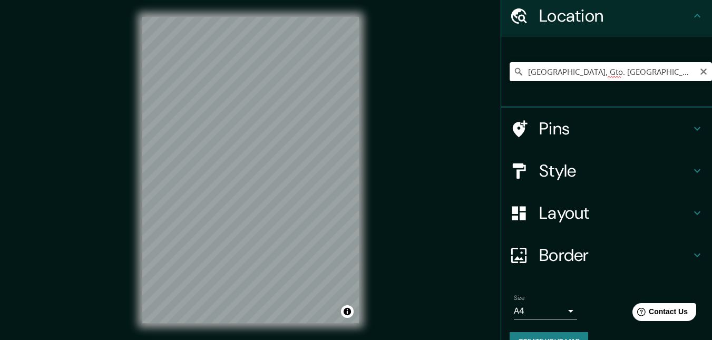
click at [659, 51] on div "[GEOGRAPHIC_DATA], Gto. [GEOGRAPHIC_DATA] Los Pinos Hidalgo, [GEOGRAPHIC_DATA]" at bounding box center [610, 71] width 202 height 53
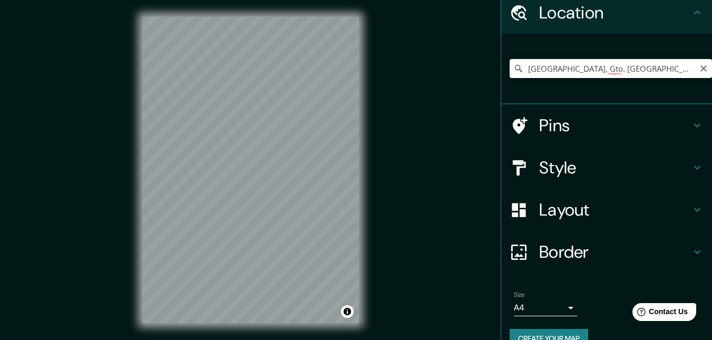
scroll to position [51, 0]
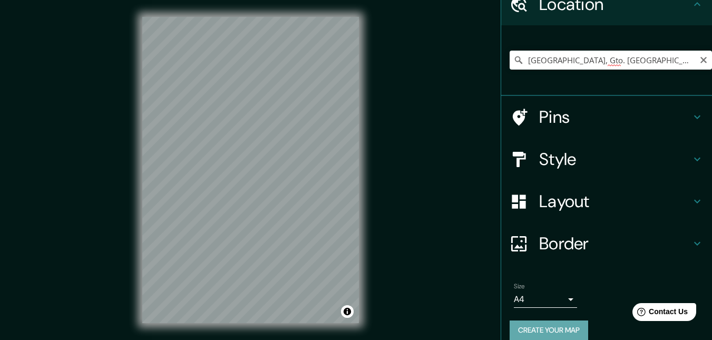
click at [547, 331] on button "Create your map" at bounding box center [548, 329] width 78 height 19
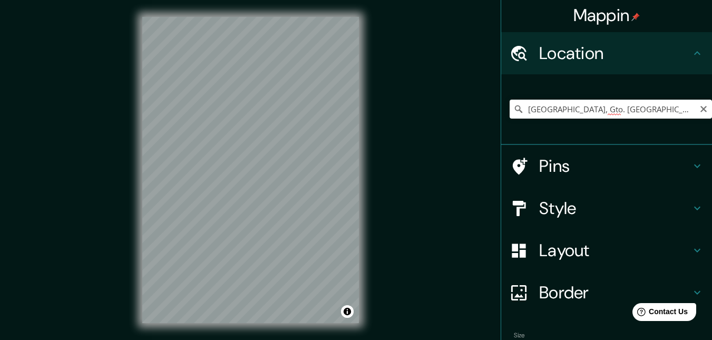
scroll to position [0, 0]
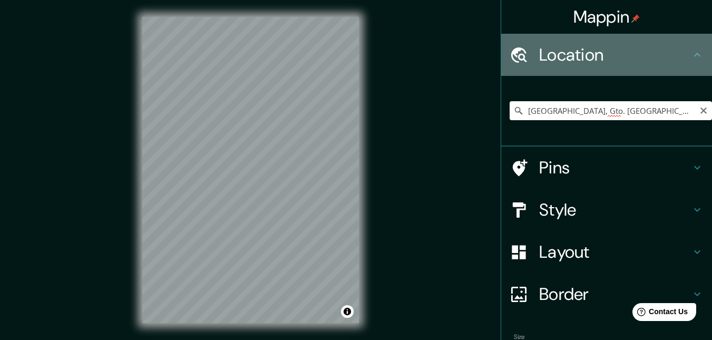
click at [677, 58] on h4 "Location" at bounding box center [615, 54] width 152 height 21
click at [691, 53] on icon at bounding box center [697, 54] width 13 height 13
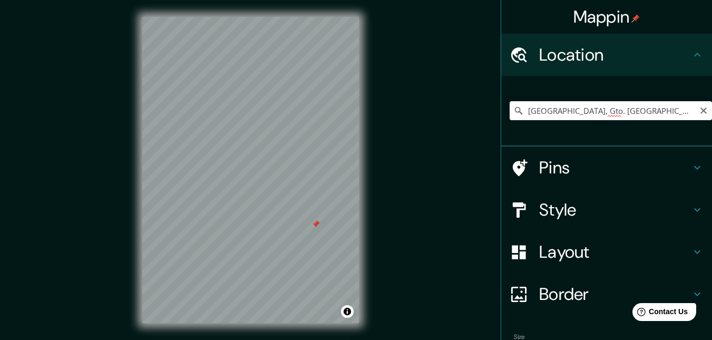
click at [310, 17] on div at bounding box center [250, 17] width 217 height 0
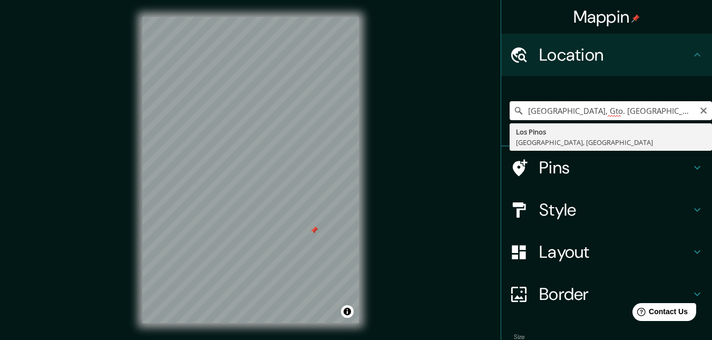
click at [676, 109] on input "[GEOGRAPHIC_DATA], Gto. [GEOGRAPHIC_DATA]" at bounding box center [610, 110] width 202 height 19
drag, startPoint x: 676, startPoint y: 109, endPoint x: 506, endPoint y: 109, distance: 170.7
click at [509, 109] on div "[GEOGRAPHIC_DATA], Gto. [GEOGRAPHIC_DATA] Los Pinos Hidalgo, [GEOGRAPHIC_DATA]" at bounding box center [610, 110] width 202 height 19
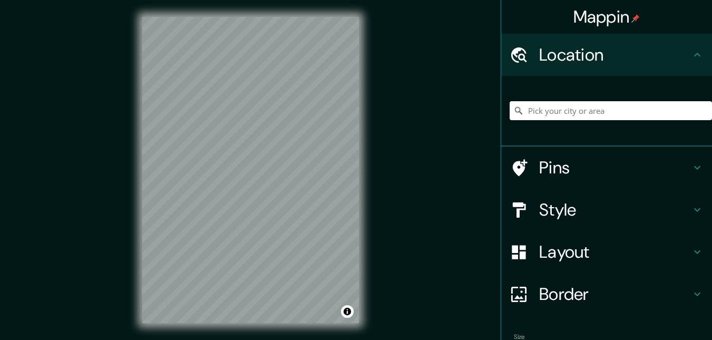
click at [551, 109] on input "Pick your city or area" at bounding box center [610, 110] width 202 height 19
click at [545, 112] on input "Pick your city or area" at bounding box center [610, 110] width 202 height 19
paste input "[GEOGRAPHIC_DATA], Gto. [GEOGRAPHIC_DATA]"
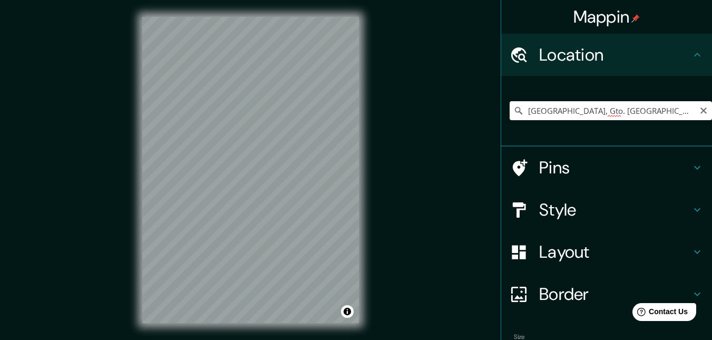
click at [450, 245] on div "Mappin Location Calle los pinos 36987 El Varal, Gto. Mexico Los Pinos Hidalgo, …" at bounding box center [356, 178] width 712 height 357
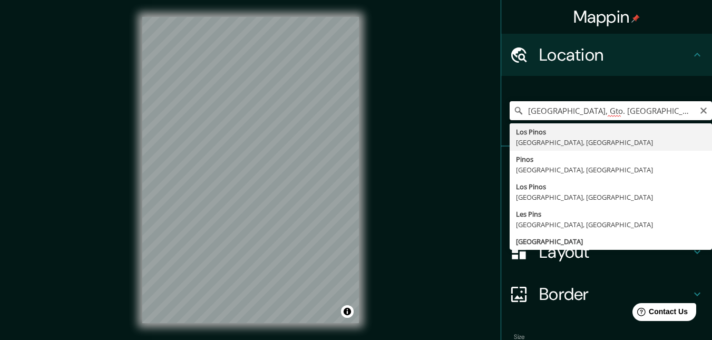
click at [674, 112] on input "[GEOGRAPHIC_DATA], Gto. [GEOGRAPHIC_DATA]" at bounding box center [610, 110] width 202 height 19
type input "Los Pinos, Hidalgo, México"
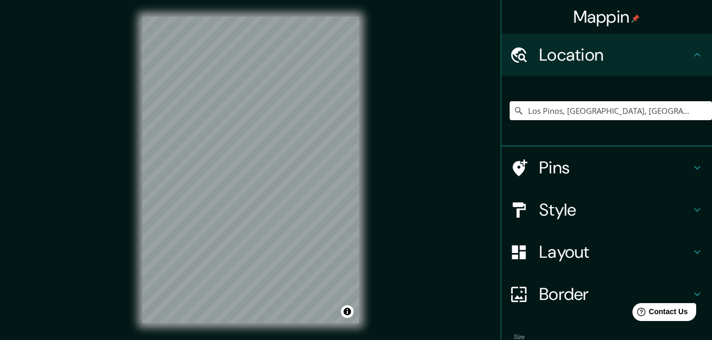
click at [647, 111] on input "Los Pinos, Hidalgo, México" at bounding box center [610, 110] width 202 height 19
click at [628, 113] on input "Pick your city or area" at bounding box center [610, 110] width 202 height 19
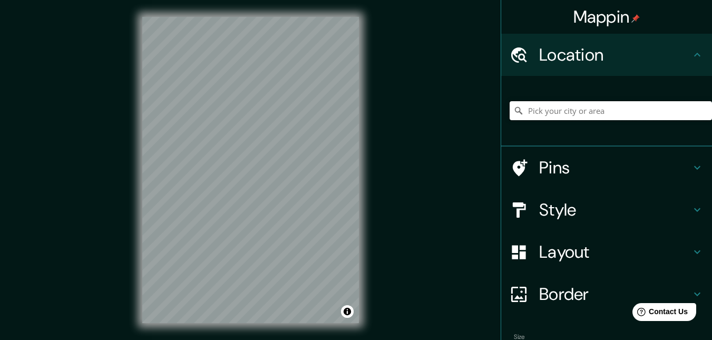
click at [628, 113] on input "Pick your city or area" at bounding box center [610, 110] width 202 height 19
paste input "[GEOGRAPHIC_DATA], Gto. [GEOGRAPHIC_DATA]"
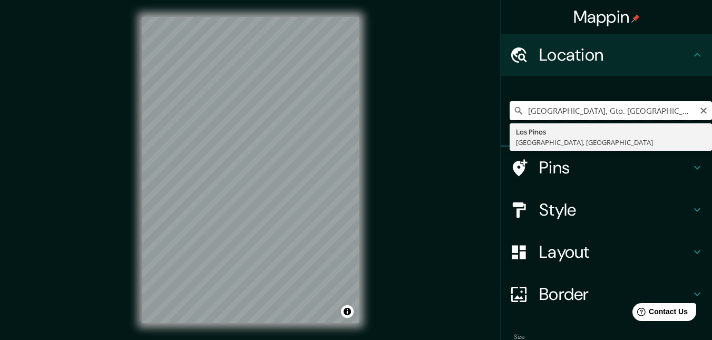
type input "Los Pinos, Hidalgo, México"
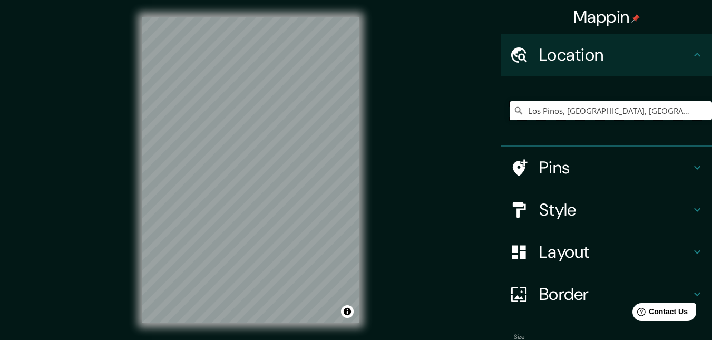
click at [678, 110] on input "Los Pinos, Hidalgo, México" at bounding box center [610, 110] width 202 height 19
click at [663, 110] on input "Los Pinos, Hidalgo, México" at bounding box center [610, 110] width 202 height 19
click at [527, 107] on input "Los Pinos, Hidalgo, México" at bounding box center [610, 110] width 202 height 19
drag, startPoint x: 527, startPoint y: 107, endPoint x: 632, endPoint y: 106, distance: 104.8
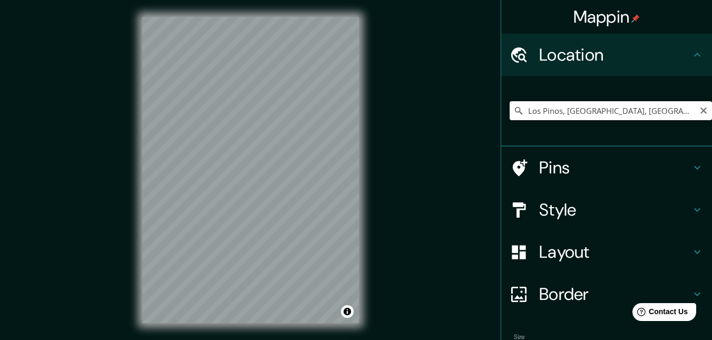
click at [632, 106] on input "Los Pinos, Hidalgo, México" at bounding box center [610, 110] width 202 height 19
click at [575, 110] on input "Pick your city or area" at bounding box center [610, 110] width 202 height 19
paste input "[GEOGRAPHIC_DATA], Gto. [GEOGRAPHIC_DATA]"
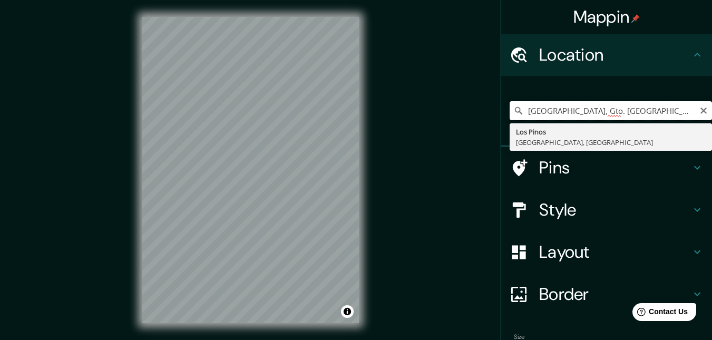
click at [675, 112] on input "[GEOGRAPHIC_DATA], Gto. [GEOGRAPHIC_DATA]" at bounding box center [610, 110] width 202 height 19
click at [677, 110] on input "[GEOGRAPHIC_DATA], Gto. [GEOGRAPHIC_DATA]" at bounding box center [610, 110] width 202 height 19
type input "Los Pinos, Hidalgo, México"
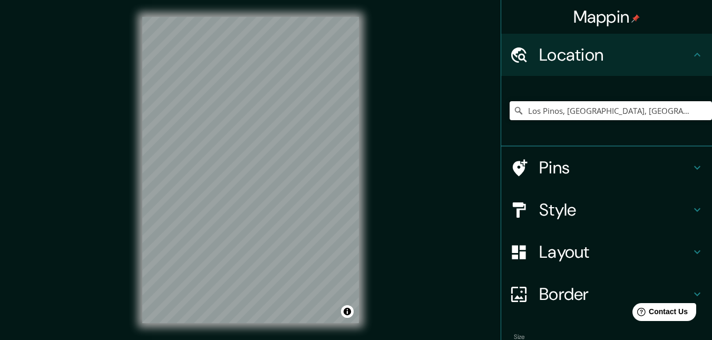
click at [614, 110] on input "Los Pinos, Hidalgo, México" at bounding box center [610, 110] width 202 height 19
drag, startPoint x: 555, startPoint y: 103, endPoint x: 514, endPoint y: 119, distance: 44.0
click at [514, 119] on input "Los Pinos, Hidalgo, México" at bounding box center [610, 110] width 202 height 19
click at [617, 109] on input "Los Pinos, Hidalgo, México" at bounding box center [610, 110] width 202 height 19
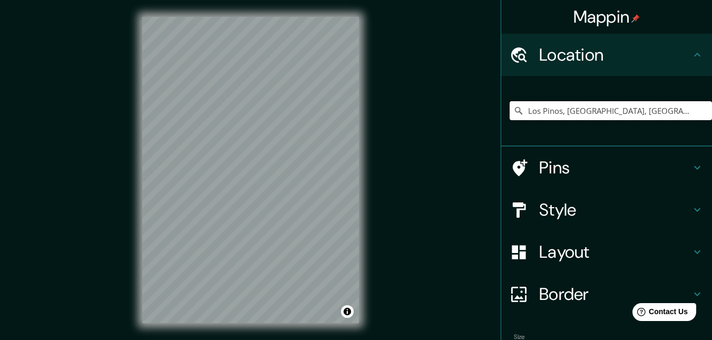
drag, startPoint x: 617, startPoint y: 109, endPoint x: 520, endPoint y: 115, distance: 97.1
click at [520, 115] on input "Los Pinos, Hidalgo, México" at bounding box center [610, 110] width 202 height 19
click at [520, 115] on input "Pick your city or area" at bounding box center [610, 110] width 202 height 19
click at [528, 111] on input "Pick your city or area" at bounding box center [610, 110] width 202 height 19
paste input "[GEOGRAPHIC_DATA], Gto. [GEOGRAPHIC_DATA]"
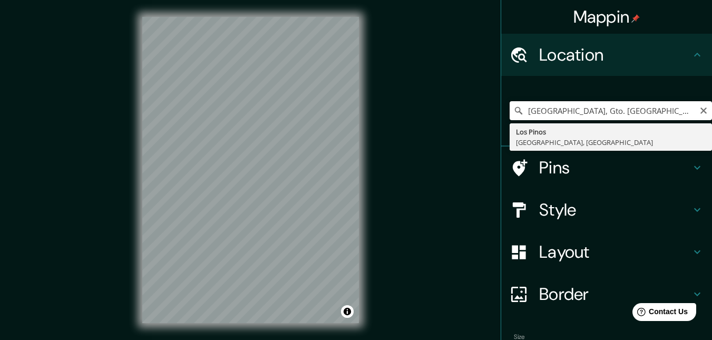
click at [678, 109] on input "[GEOGRAPHIC_DATA], Gto. [GEOGRAPHIC_DATA]" at bounding box center [610, 110] width 202 height 19
click at [573, 112] on input "[GEOGRAPHIC_DATA], Gto. [GEOGRAPHIC_DATA]" at bounding box center [610, 110] width 202 height 19
drag, startPoint x: 573, startPoint y: 112, endPoint x: 500, endPoint y: 118, distance: 73.5
click at [501, 118] on div "[GEOGRAPHIC_DATA], Gto. [GEOGRAPHIC_DATA] Los Pinos Hidalgo, [GEOGRAPHIC_DATA]" at bounding box center [606, 111] width 211 height 71
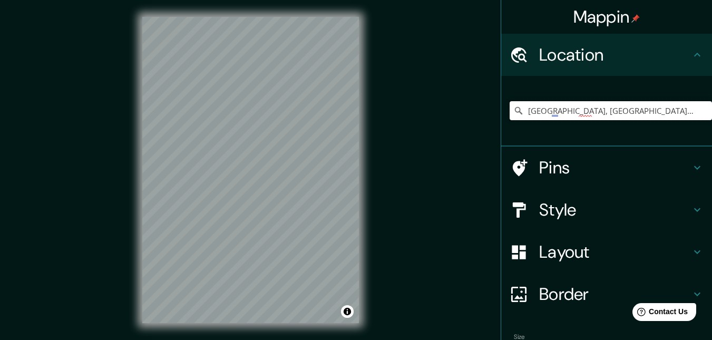
click at [594, 111] on input "El Varal, 37547 León, Guanajuato, México" at bounding box center [610, 110] width 202 height 19
drag, startPoint x: 594, startPoint y: 111, endPoint x: 562, endPoint y: 113, distance: 32.7
click at [562, 113] on input "El Varal, 37547 León, Guanajuato, México" at bounding box center [610, 110] width 202 height 19
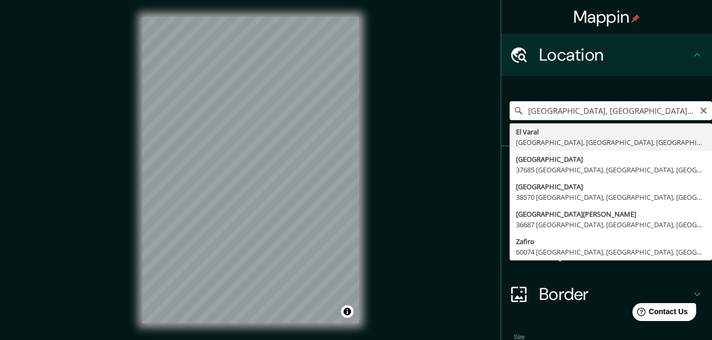
click at [631, 107] on input "El Varal, Guanajuato, México" at bounding box center [610, 110] width 202 height 19
click at [634, 106] on input "El Varal, Guanajuato, Méxic" at bounding box center [610, 110] width 202 height 19
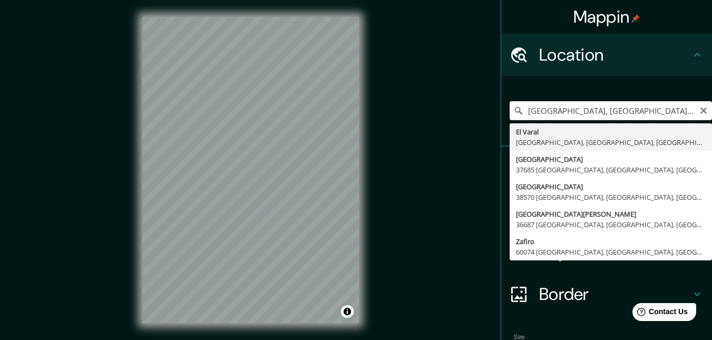
click at [634, 106] on input "El Varal, Guanajuato, Méxic" at bounding box center [610, 110] width 202 height 19
type input "El Varal, Guanajuato, Méxic"
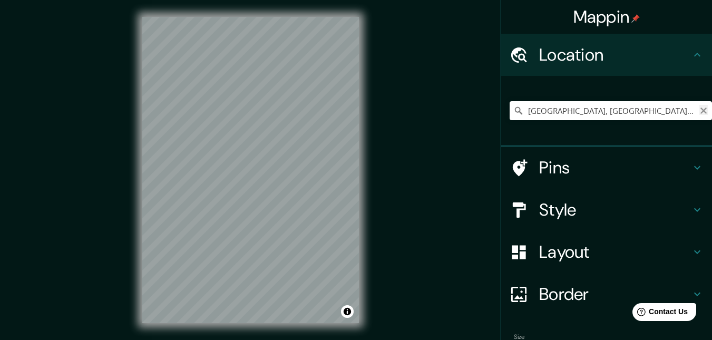
click at [699, 105] on button "Clear" at bounding box center [703, 110] width 8 height 10
click at [636, 101] on div "El Varal 37547 León, Guanajuato, México Calle Rancho De Los Arrayanes 37685 Leó…" at bounding box center [610, 110] width 202 height 53
paste input "[GEOGRAPHIC_DATA], Gto. [GEOGRAPHIC_DATA]"
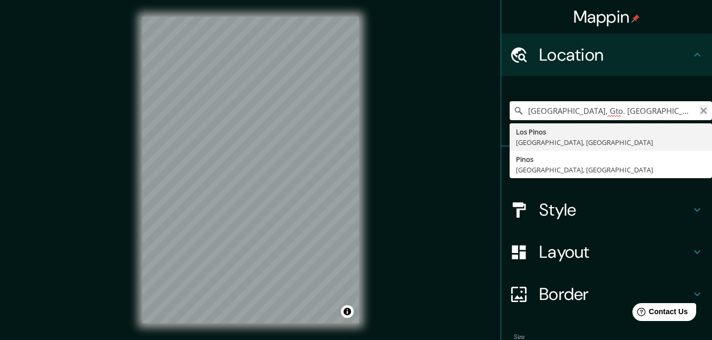
type input "[GEOGRAPHIC_DATA], Gto. [GEOGRAPHIC_DATA]"
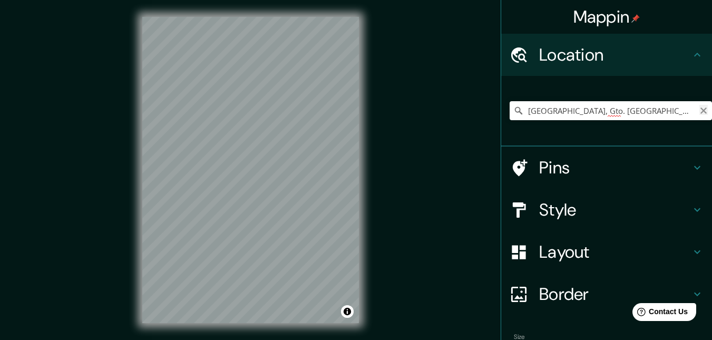
click at [699, 106] on icon "Clear" at bounding box center [703, 110] width 8 height 8
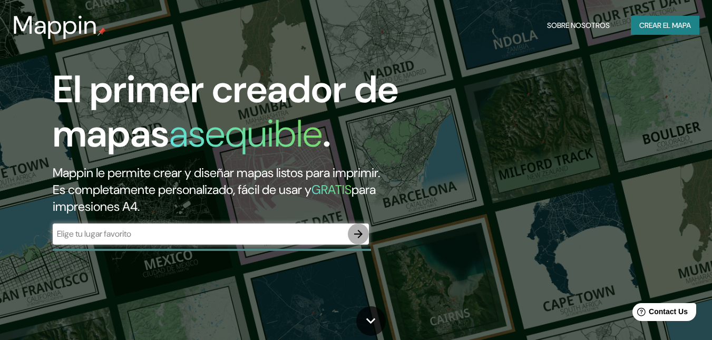
click at [361, 231] on icon "button" at bounding box center [358, 234] width 13 height 13
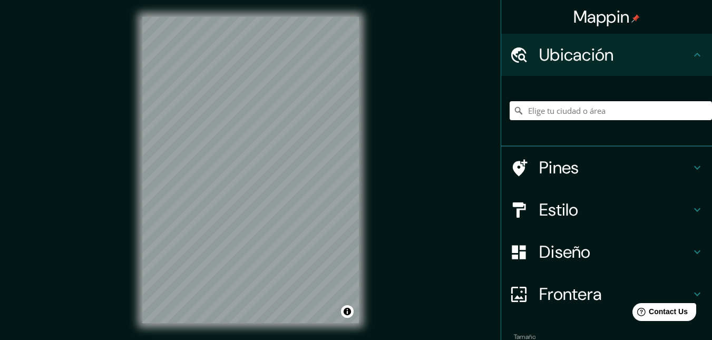
click at [553, 111] on input "Elige tu ciudad o área" at bounding box center [610, 110] width 202 height 19
type input "e"
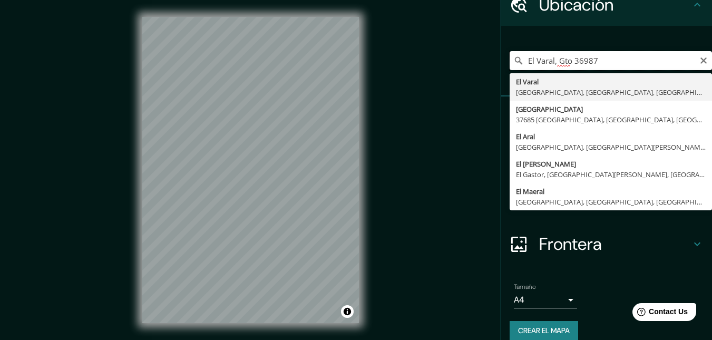
scroll to position [63, 0]
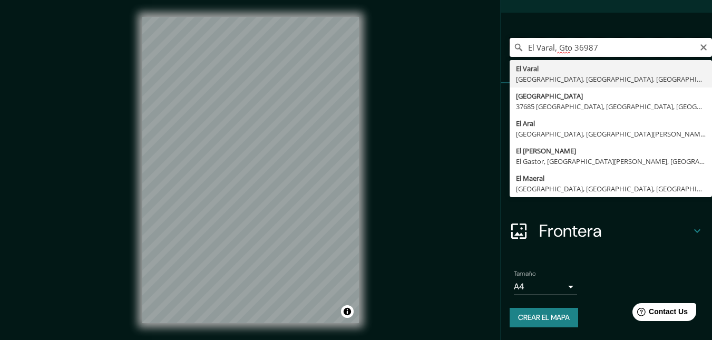
type input "El Varal, Gto 36987"
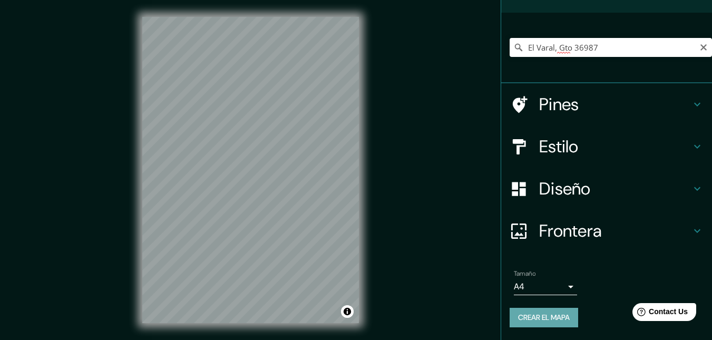
click at [538, 320] on font "Crear el mapa" at bounding box center [544, 317] width 52 height 13
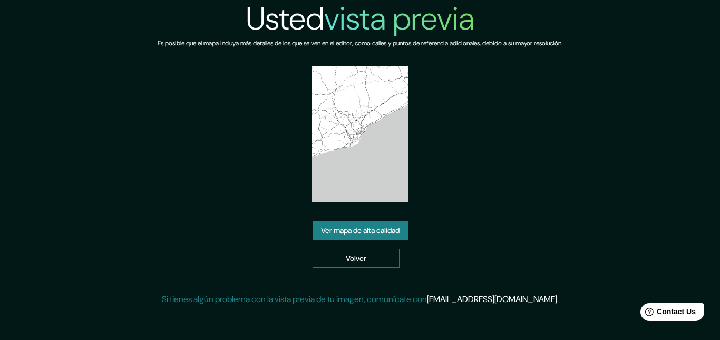
click at [352, 256] on link "Volver" at bounding box center [355, 258] width 87 height 19
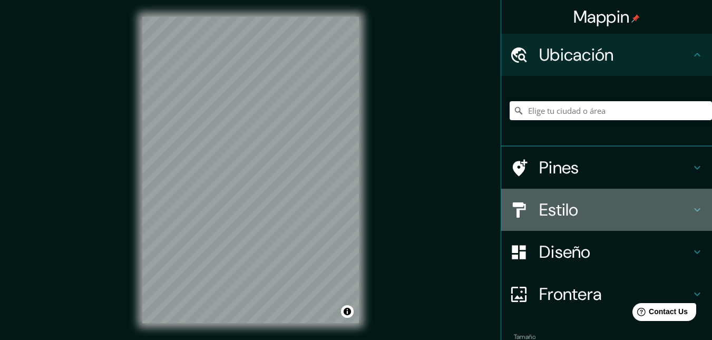
click at [586, 201] on h4 "Estilo" at bounding box center [615, 209] width 152 height 21
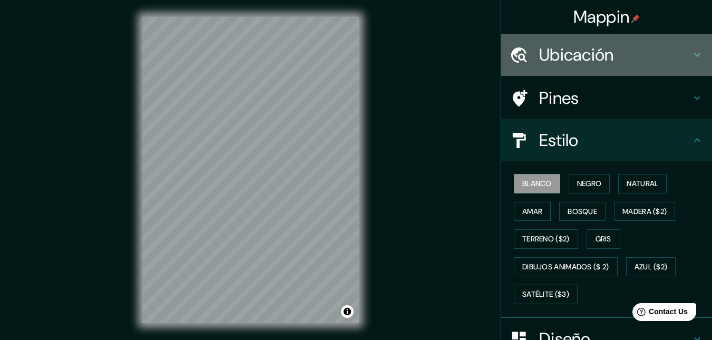
click at [589, 44] on h4 "Ubicación" at bounding box center [615, 54] width 152 height 21
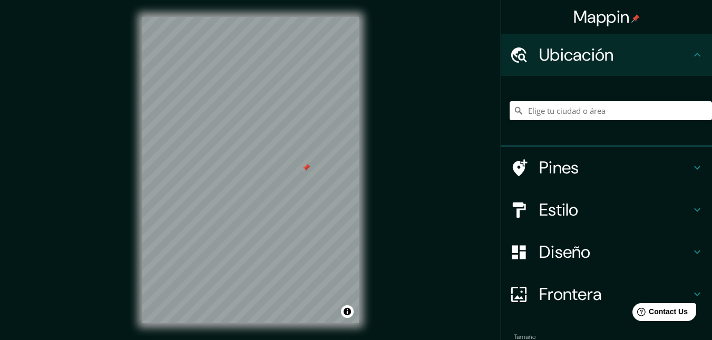
click at [301, 17] on div at bounding box center [250, 17] width 217 height 0
click at [308, 161] on div at bounding box center [312, 162] width 8 height 8
click at [306, 156] on div at bounding box center [305, 157] width 8 height 8
click at [308, 181] on div at bounding box center [305, 177] width 8 height 8
click at [307, 157] on div at bounding box center [305, 157] width 8 height 8
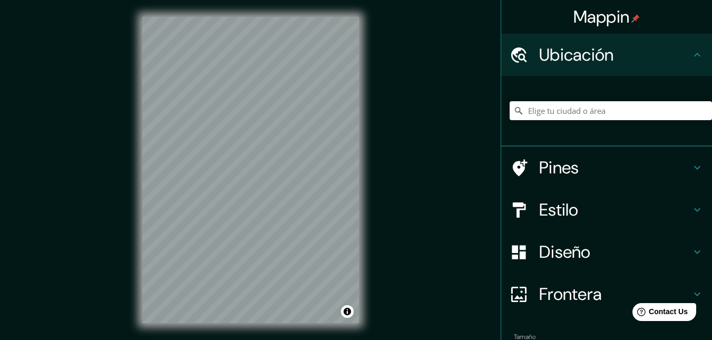
click at [567, 112] on input "Elige tu ciudad o área" at bounding box center [610, 110] width 202 height 19
type input "A"
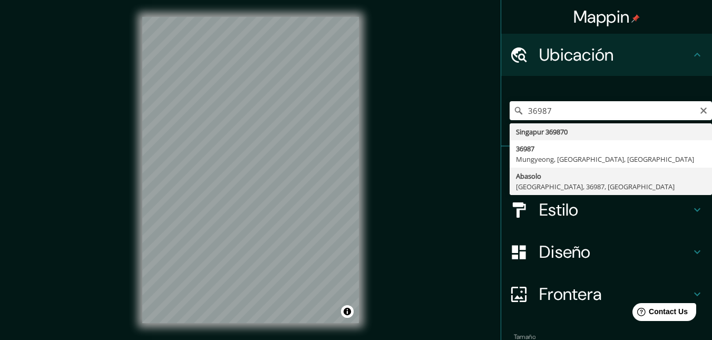
type input "[GEOGRAPHIC_DATA], [GEOGRAPHIC_DATA], 36987, [GEOGRAPHIC_DATA]"
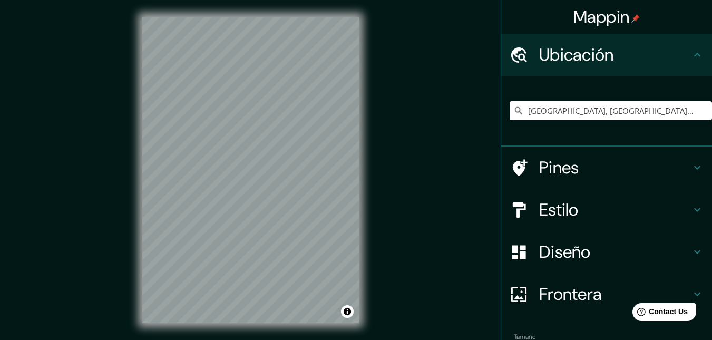
click at [572, 211] on h4 "Estilo" at bounding box center [615, 209] width 152 height 21
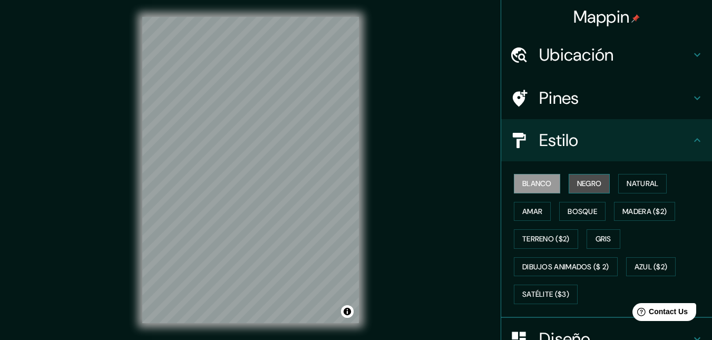
click at [582, 184] on font "Negro" at bounding box center [589, 183] width 25 height 13
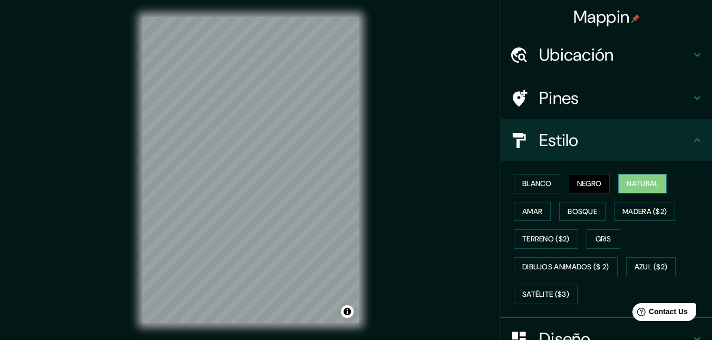
click at [626, 180] on font "Natural" at bounding box center [642, 183] width 32 height 13
click at [529, 207] on font "Amar" at bounding box center [532, 211] width 20 height 13
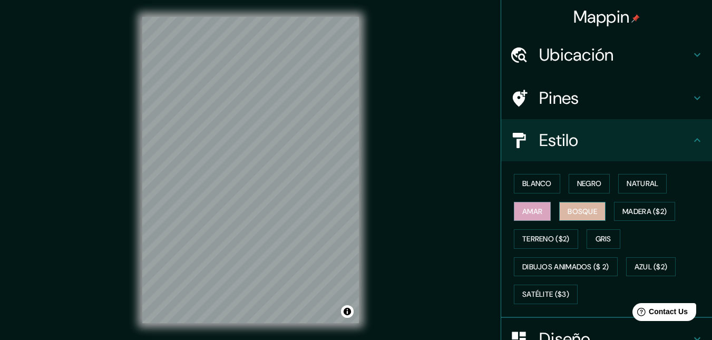
click at [567, 209] on font "Bosque" at bounding box center [581, 211] width 29 height 13
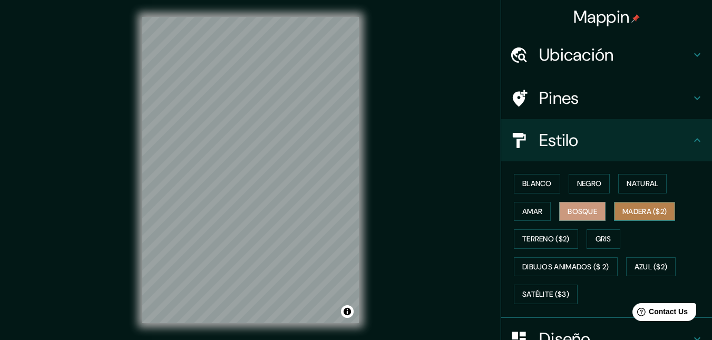
click at [632, 207] on font "Madera ($2)" at bounding box center [644, 211] width 44 height 13
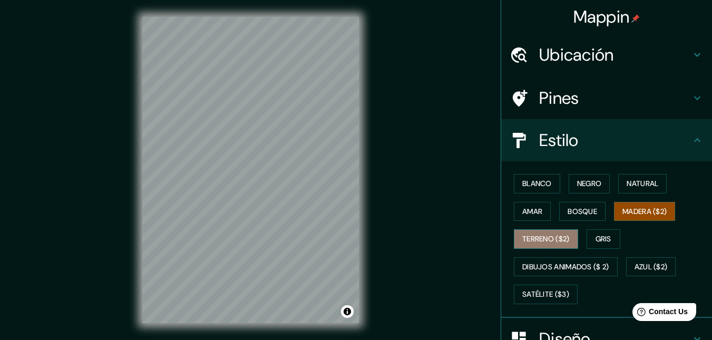
click at [548, 237] on font "Terreno ($2)" at bounding box center [545, 238] width 47 height 13
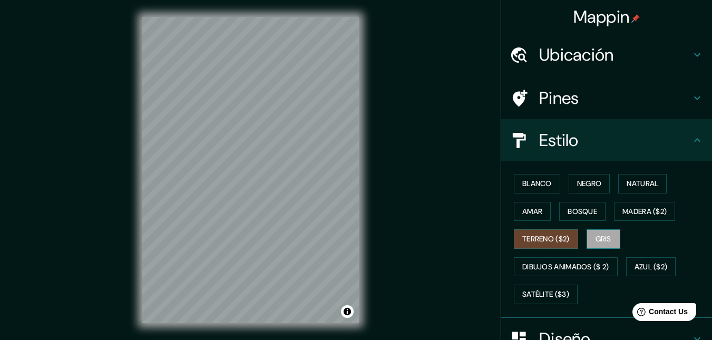
click at [586, 239] on button "Gris" at bounding box center [603, 238] width 34 height 19
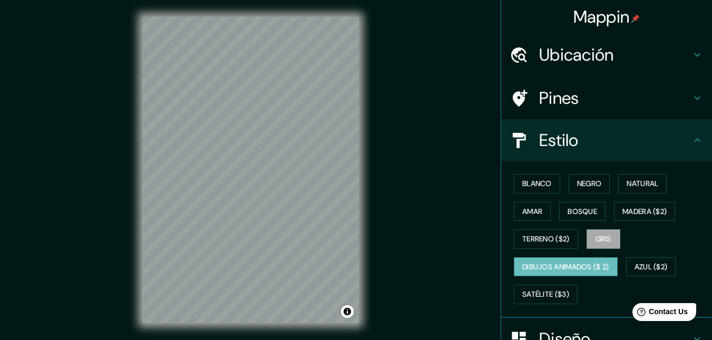
click at [548, 265] on font "Dibujos animados ($ 2)" at bounding box center [565, 266] width 87 height 13
click at [642, 260] on font "Azul ($2)" at bounding box center [650, 266] width 33 height 13
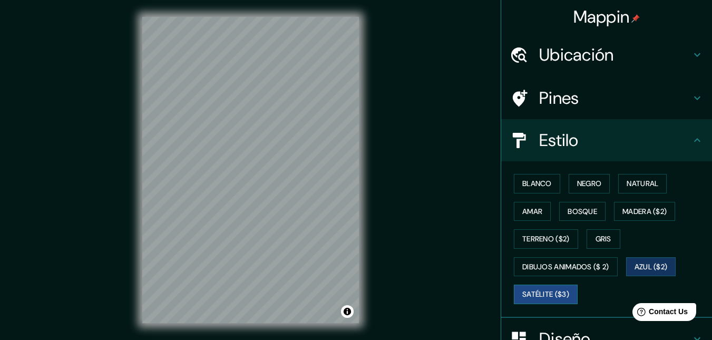
click at [535, 297] on font "Satélite ($3)" at bounding box center [545, 294] width 47 height 13
click at [274, 202] on div at bounding box center [273, 199] width 8 height 8
click at [260, 199] on div at bounding box center [264, 201] width 8 height 8
click at [267, 199] on div at bounding box center [264, 201] width 8 height 8
click at [272, 200] on div at bounding box center [273, 199] width 8 height 8
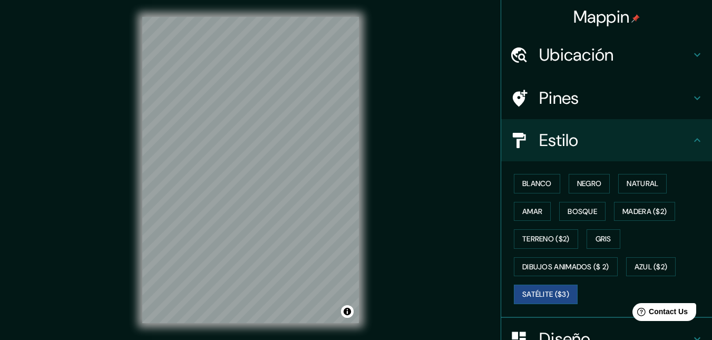
click at [180, 238] on div "© Mapbox © OpenStreetMap Improve this map © Maxar" at bounding box center [250, 170] width 250 height 340
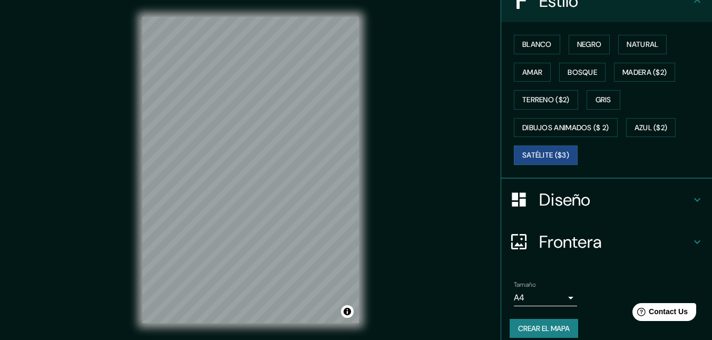
scroll to position [150, 0]
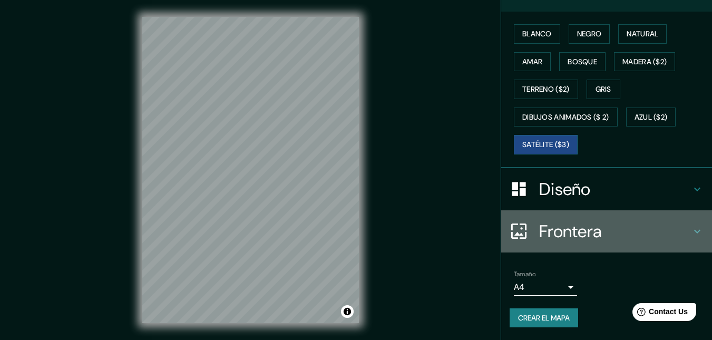
click at [665, 231] on h4 "Frontera" at bounding box center [615, 231] width 152 height 21
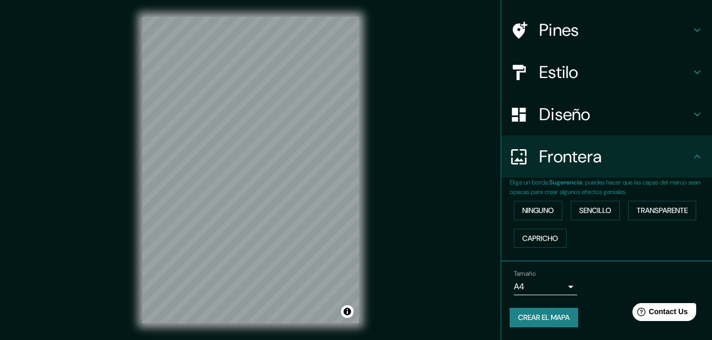
scroll to position [68, 0]
click at [539, 212] on font "Ninguno" at bounding box center [538, 210] width 32 height 13
click at [586, 208] on font "Sencillo" at bounding box center [595, 210] width 32 height 13
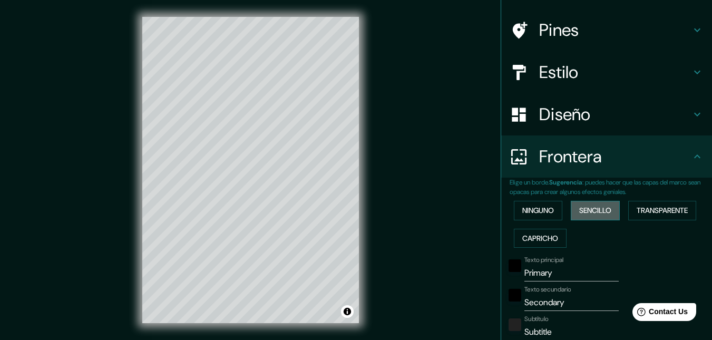
click at [587, 215] on font "Sencillo" at bounding box center [595, 210] width 32 height 13
type input "164"
type input "33"
click at [534, 212] on font "Ninguno" at bounding box center [538, 210] width 32 height 13
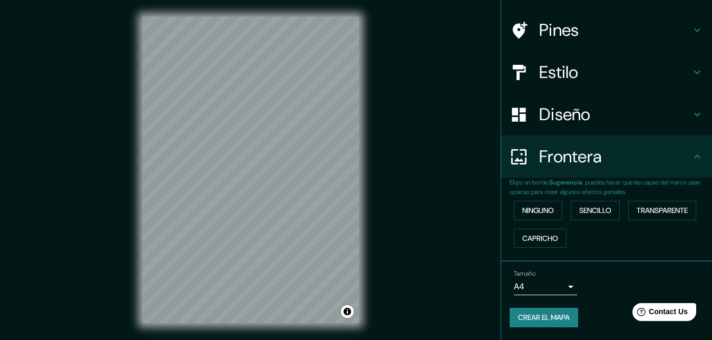
click at [704, 178] on div "Mappin Ubicación Abasolo, Guanajuato, 36987, México Pines Estilo Diseño Fronter…" at bounding box center [605, 170] width 211 height 340
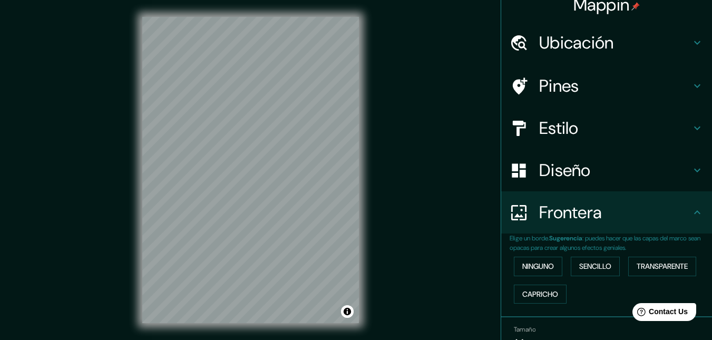
scroll to position [9, 0]
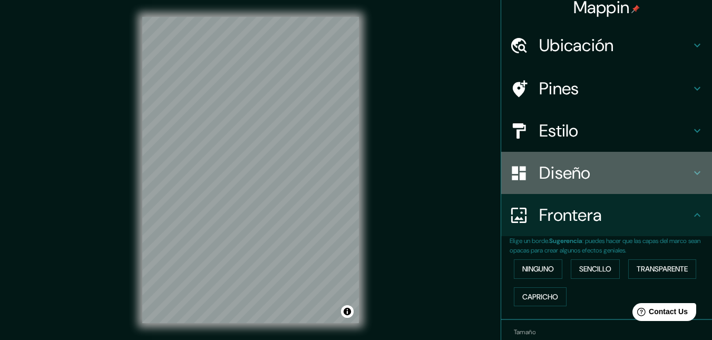
click at [684, 161] on div "Diseño" at bounding box center [606, 173] width 211 height 42
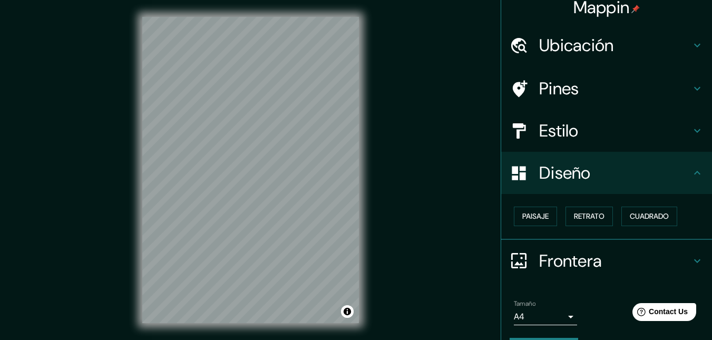
click at [684, 161] on div "Diseño" at bounding box center [606, 173] width 211 height 42
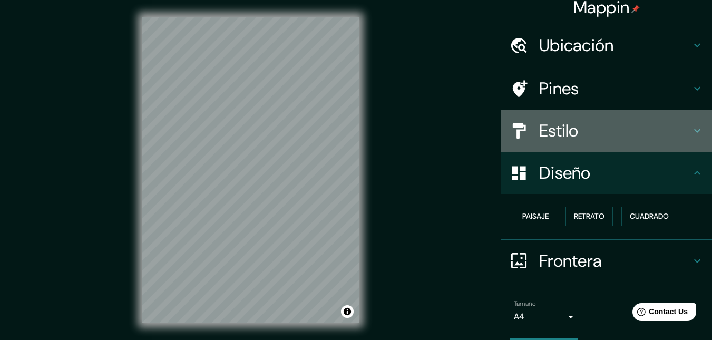
click at [677, 136] on h4 "Estilo" at bounding box center [615, 130] width 152 height 21
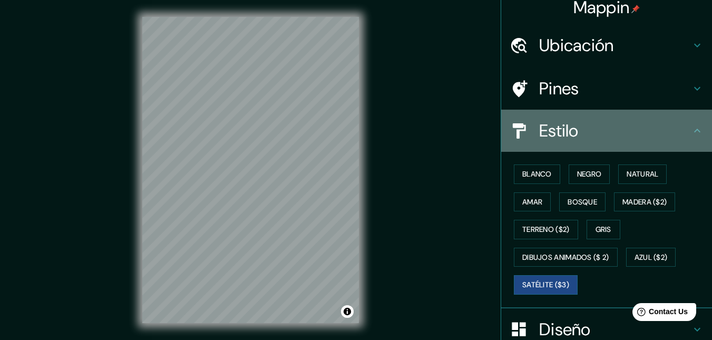
click at [677, 136] on h4 "Estilo" at bounding box center [615, 130] width 152 height 21
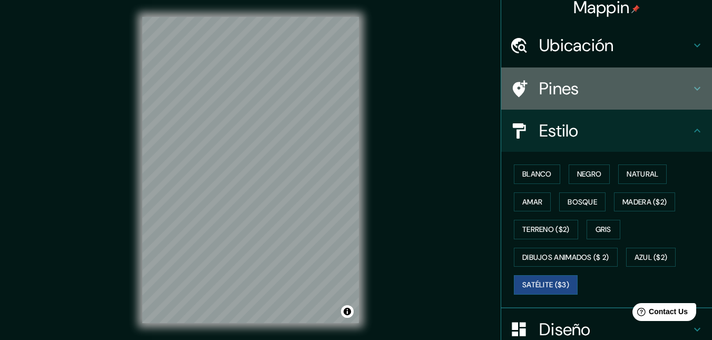
click at [673, 93] on h4 "Pines" at bounding box center [615, 88] width 152 height 21
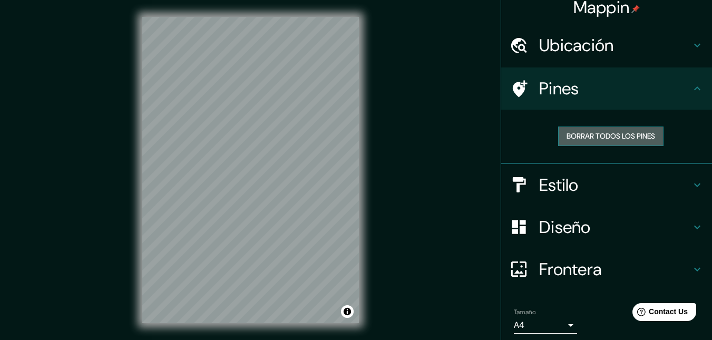
click at [618, 134] on font "Borrar todos los pines" at bounding box center [610, 136] width 88 height 13
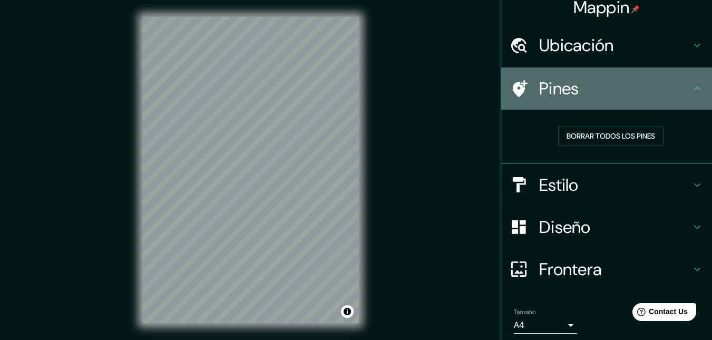
click at [667, 79] on h4 "Pines" at bounding box center [615, 88] width 152 height 21
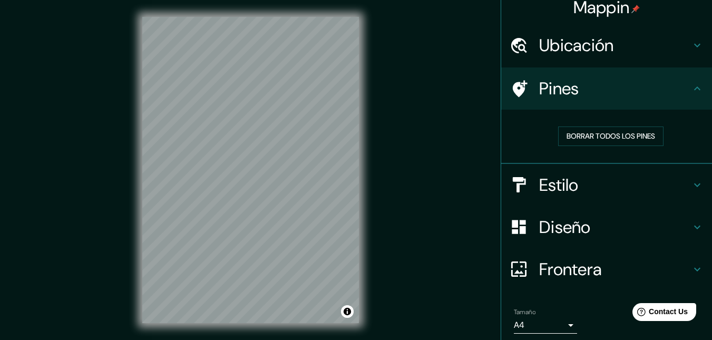
click at [667, 79] on h4 "Pines" at bounding box center [615, 88] width 152 height 21
click at [296, 125] on div at bounding box center [292, 124] width 8 height 8
click at [292, 123] on div at bounding box center [292, 124] width 8 height 8
click at [301, 116] on div at bounding box center [302, 118] width 8 height 8
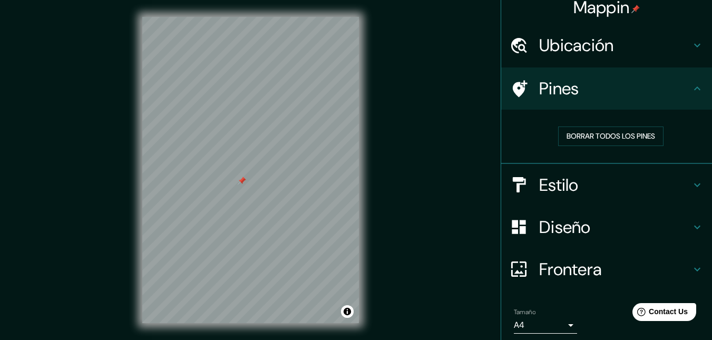
click at [242, 180] on div at bounding box center [242, 180] width 8 height 8
click at [347, 311] on button "Alternar atribución" at bounding box center [347, 311] width 13 height 13
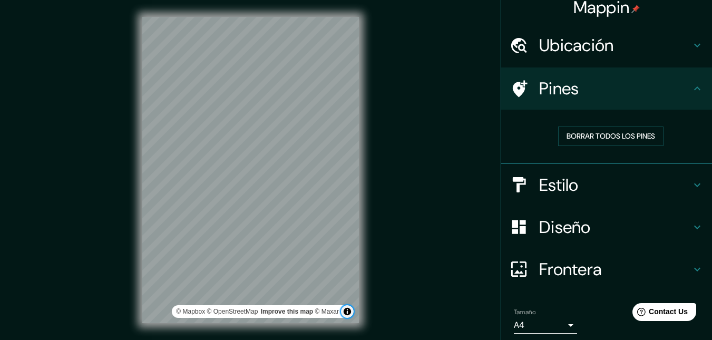
click at [347, 311] on button "Alternar atribución" at bounding box center [347, 311] width 13 height 13
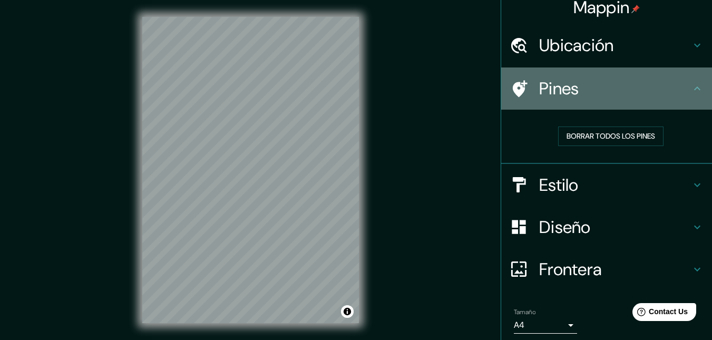
click at [554, 98] on h4 "Pines" at bounding box center [615, 88] width 152 height 21
click at [555, 82] on h4 "Pines" at bounding box center [615, 88] width 152 height 21
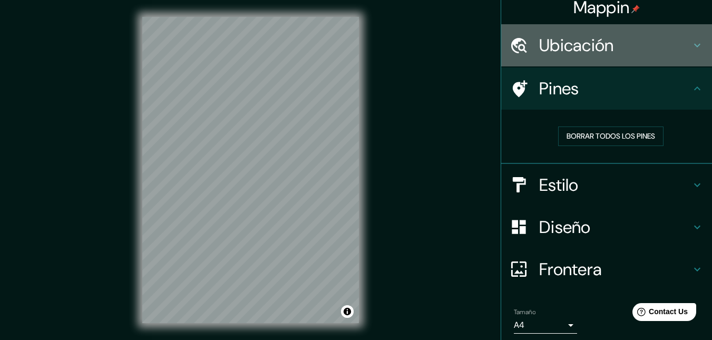
click at [604, 44] on h4 "Ubicación" at bounding box center [615, 45] width 152 height 21
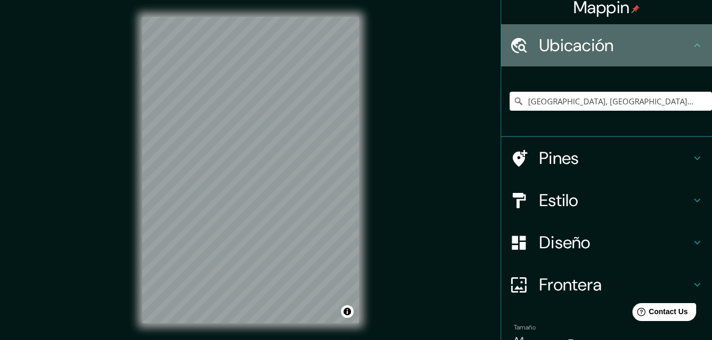
click at [604, 44] on h4 "Ubicación" at bounding box center [615, 45] width 152 height 21
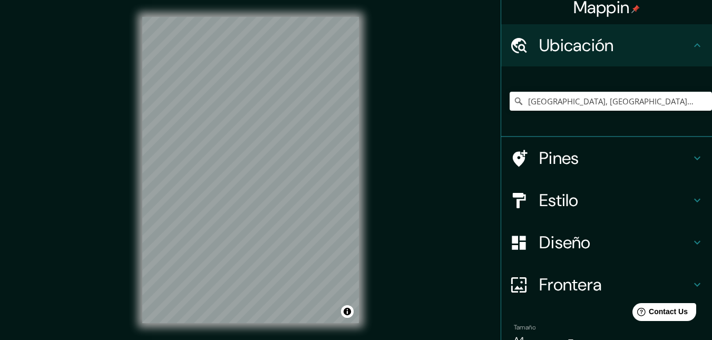
click at [555, 188] on div "Estilo" at bounding box center [606, 200] width 211 height 42
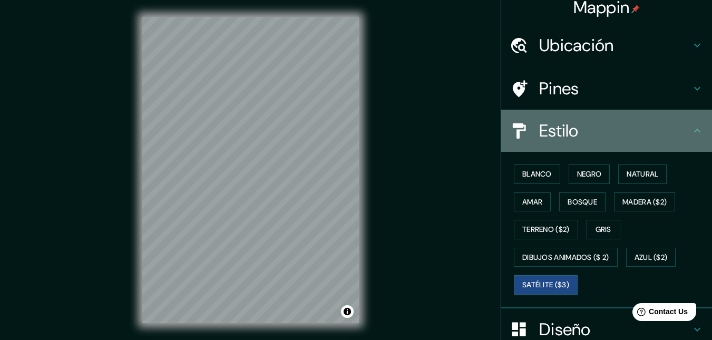
click at [645, 116] on div "Estilo" at bounding box center [606, 131] width 211 height 42
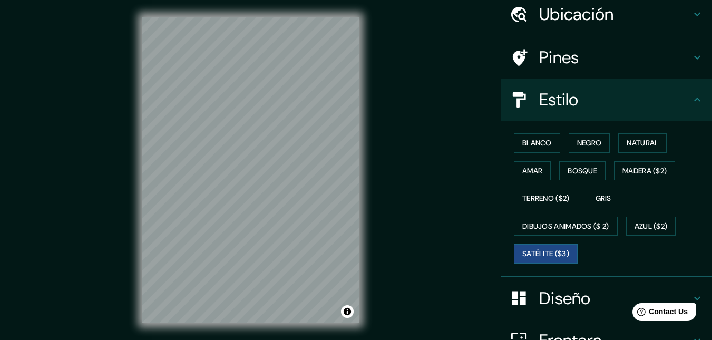
scroll to position [43, 0]
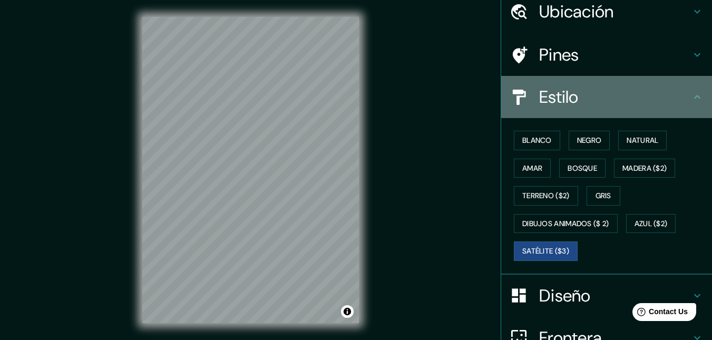
click at [691, 99] on icon at bounding box center [697, 97] width 13 height 13
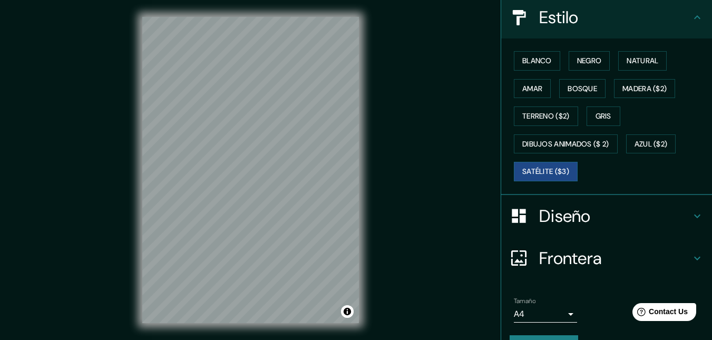
scroll to position [150, 0]
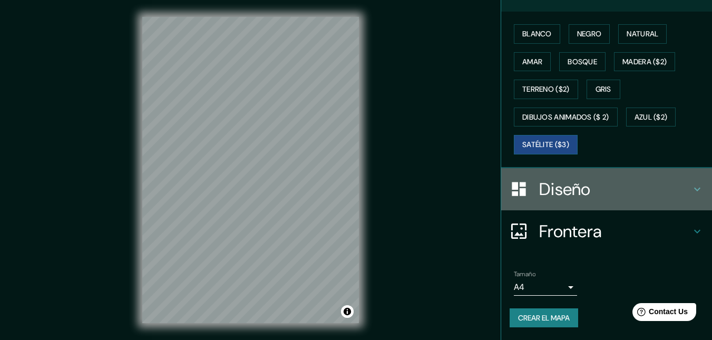
click at [678, 183] on h4 "Diseño" at bounding box center [615, 189] width 152 height 21
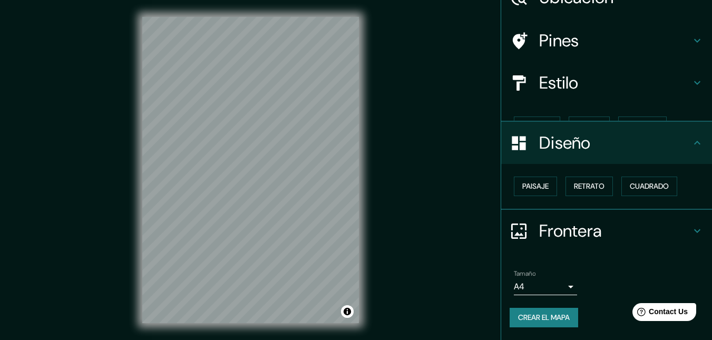
scroll to position [39, 0]
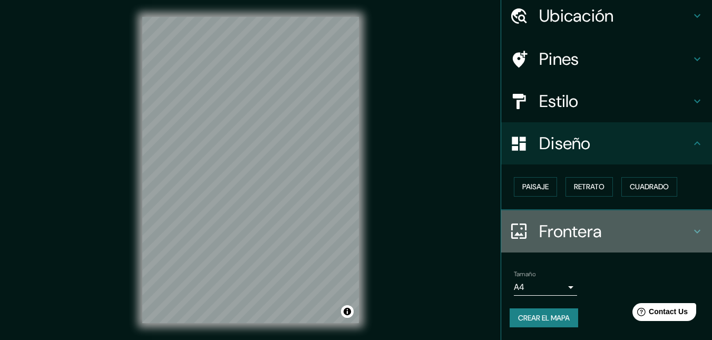
click at [691, 233] on icon at bounding box center [697, 231] width 13 height 13
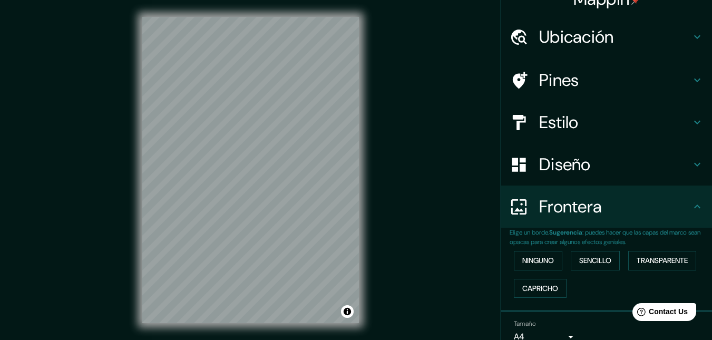
scroll to position [0, 0]
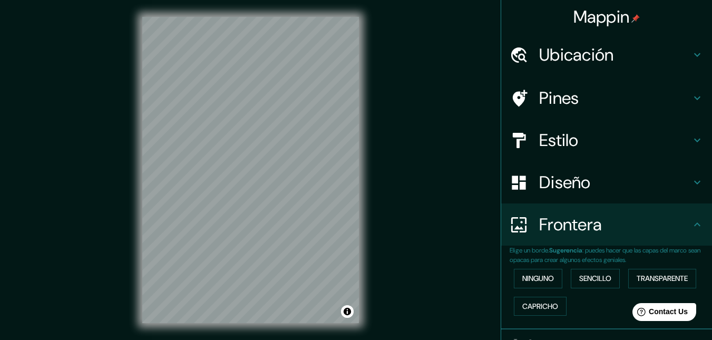
click at [687, 217] on div "Frontera" at bounding box center [606, 224] width 211 height 42
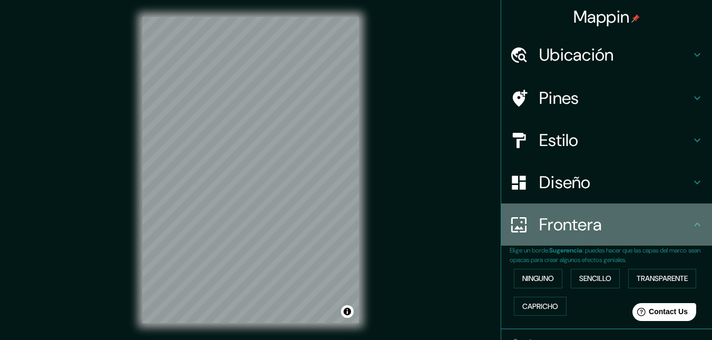
click at [545, 219] on h4 "Frontera" at bounding box center [615, 224] width 152 height 21
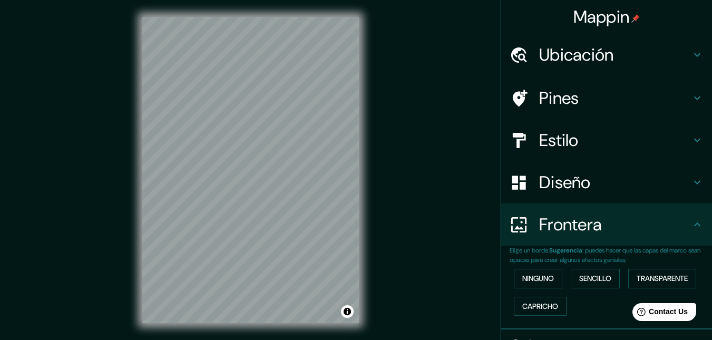
drag, startPoint x: 702, startPoint y: 175, endPoint x: 708, endPoint y: 178, distance: 6.6
click at [708, 178] on div "Mappin Ubicación Abasolo, Guanajuato, 36987, México Pines Estilo Diseño Fronter…" at bounding box center [605, 170] width 211 height 340
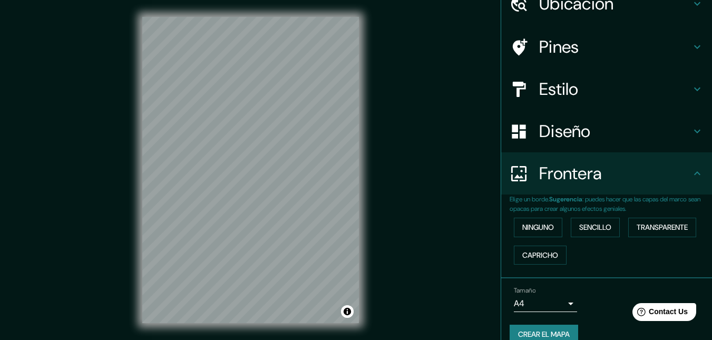
scroll to position [68, 0]
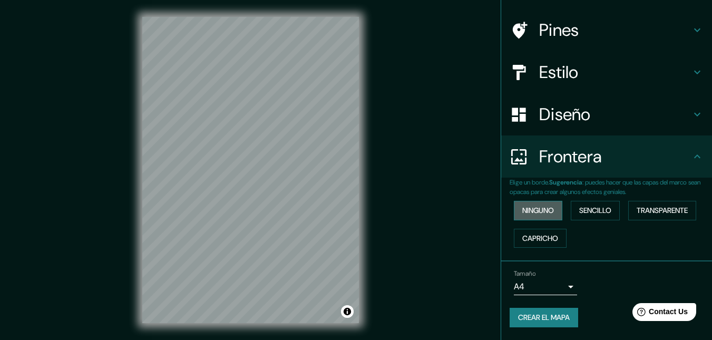
click at [534, 206] on font "Ninguno" at bounding box center [538, 210] width 32 height 13
click at [582, 211] on font "Sencillo" at bounding box center [595, 210] width 32 height 13
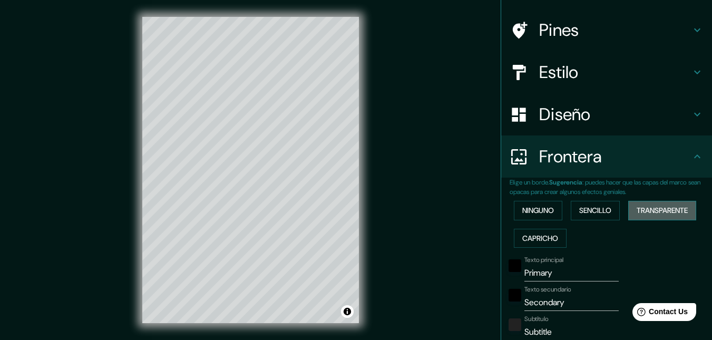
click at [654, 210] on font "Transparente" at bounding box center [661, 210] width 51 height 13
click at [550, 237] on font "Capricho" at bounding box center [540, 238] width 36 height 13
click at [534, 212] on font "Ninguno" at bounding box center [538, 210] width 32 height 13
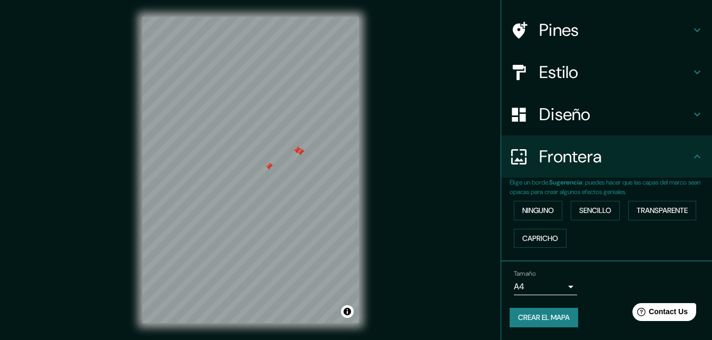
click at [300, 153] on div at bounding box center [300, 152] width 8 height 8
click at [298, 150] on div at bounding box center [296, 150] width 8 height 8
click at [303, 146] on div at bounding box center [302, 145] width 8 height 8
click at [237, 194] on div at bounding box center [237, 192] width 8 height 8
click at [236, 186] on div at bounding box center [235, 187] width 8 height 8
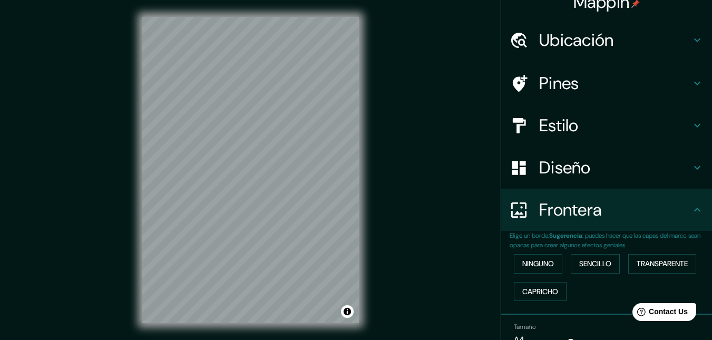
scroll to position [0, 0]
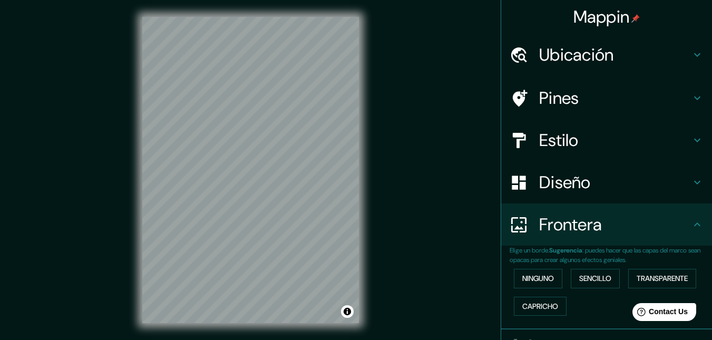
click at [667, 53] on h4 "Ubicación" at bounding box center [615, 54] width 152 height 21
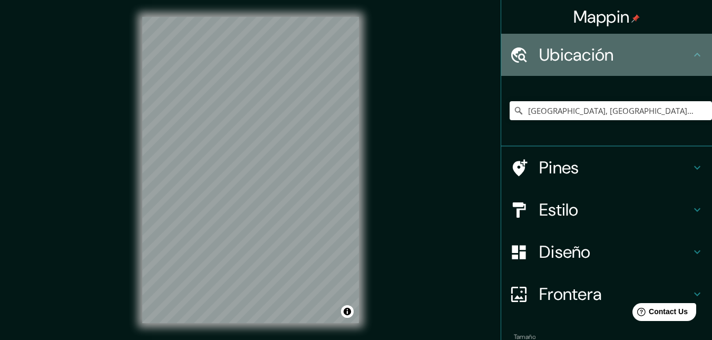
click at [681, 53] on h4 "Ubicación" at bounding box center [615, 54] width 152 height 21
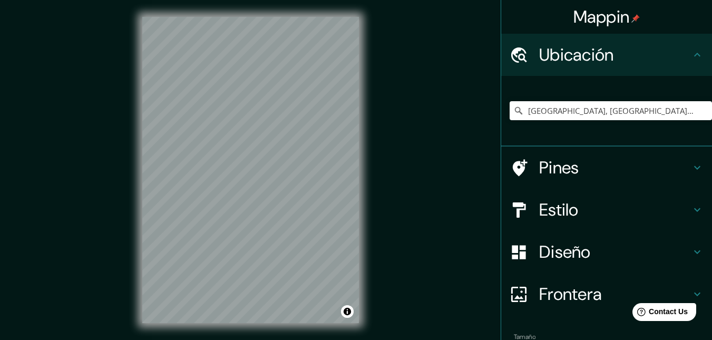
click at [599, 161] on h4 "Pines" at bounding box center [615, 167] width 152 height 21
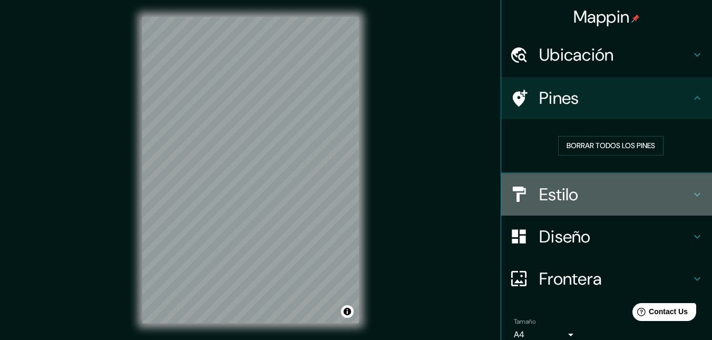
click at [637, 190] on h4 "Estilo" at bounding box center [615, 194] width 152 height 21
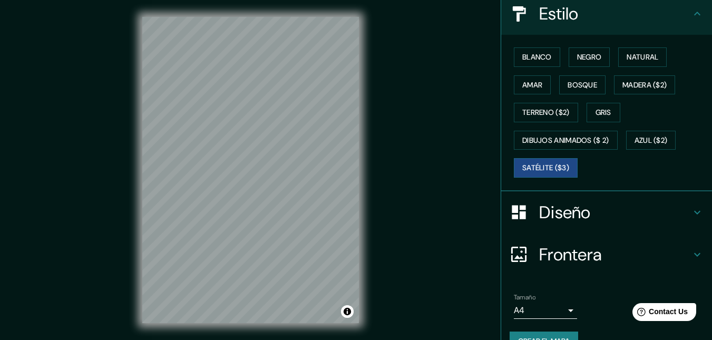
scroll to position [130, 0]
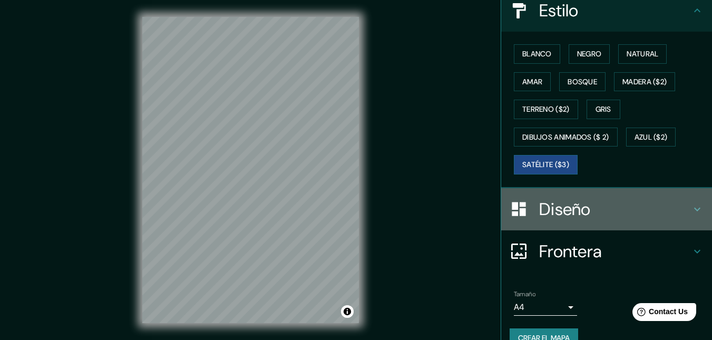
click at [660, 196] on div "Diseño" at bounding box center [606, 209] width 211 height 42
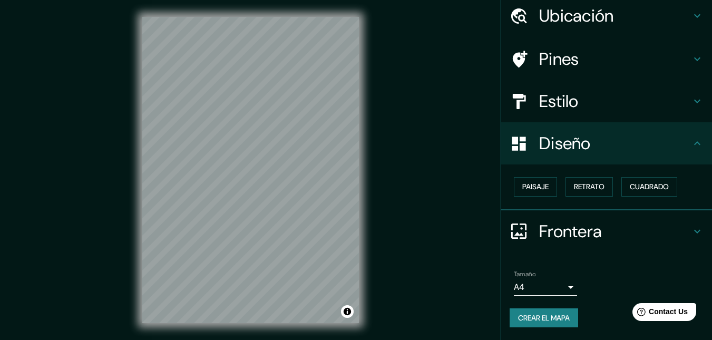
scroll to position [39, 0]
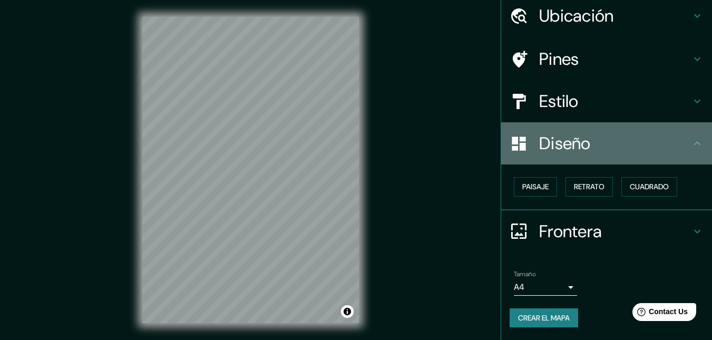
click at [682, 147] on h4 "Diseño" at bounding box center [615, 143] width 152 height 21
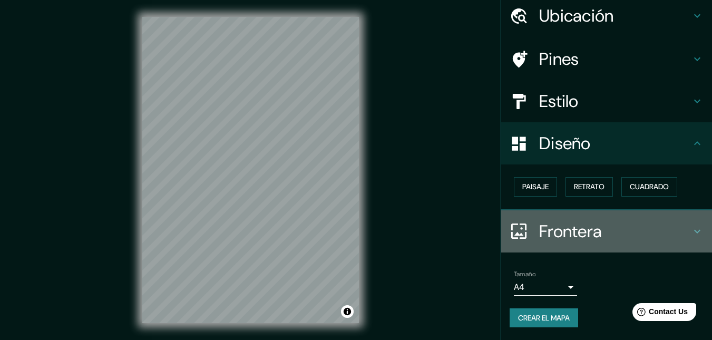
click at [654, 234] on h4 "Frontera" at bounding box center [615, 231] width 152 height 21
